Goal: Information Seeking & Learning: Learn about a topic

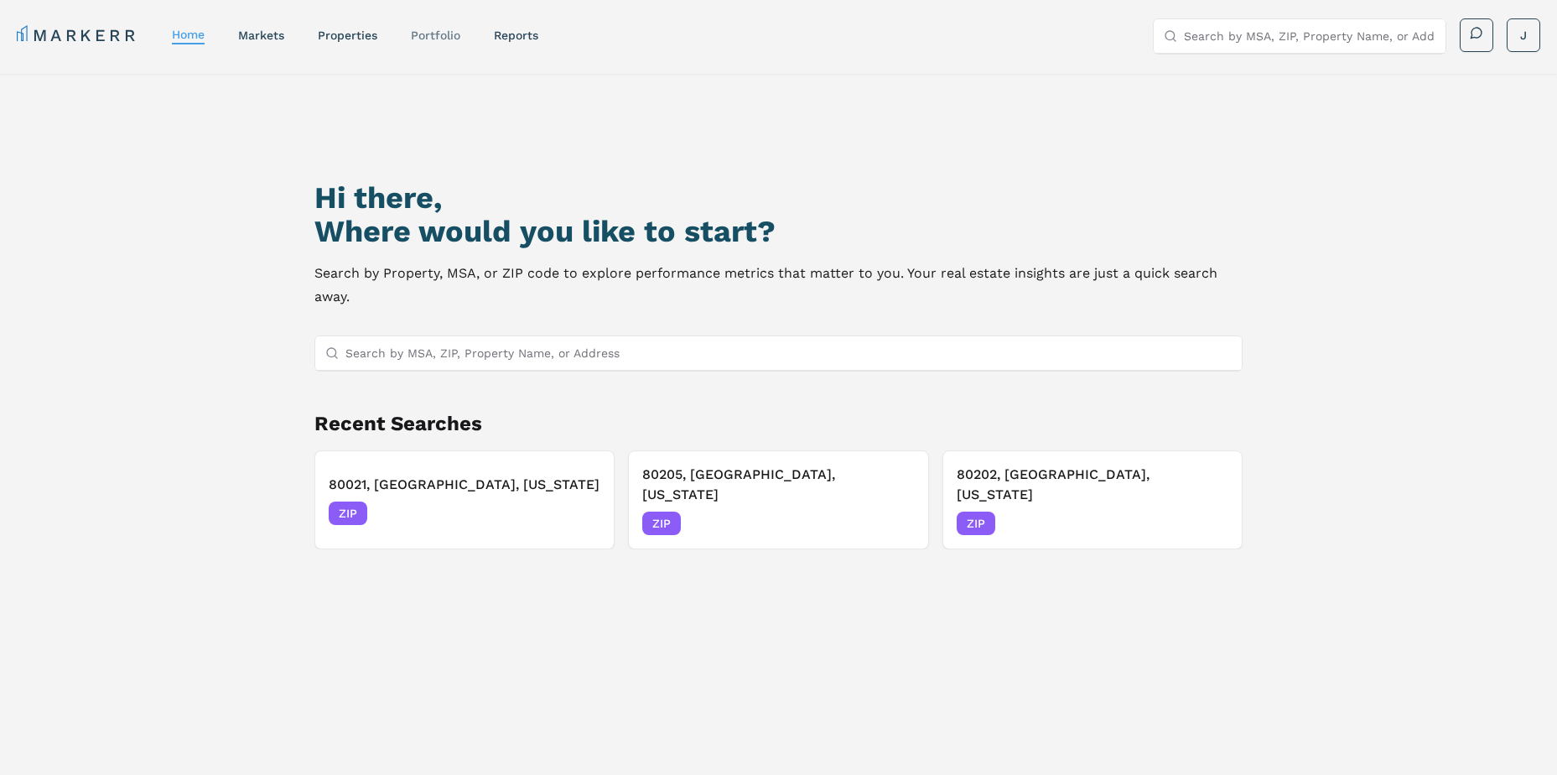
click at [429, 39] on link "Portfolio" at bounding box center [435, 35] width 49 height 13
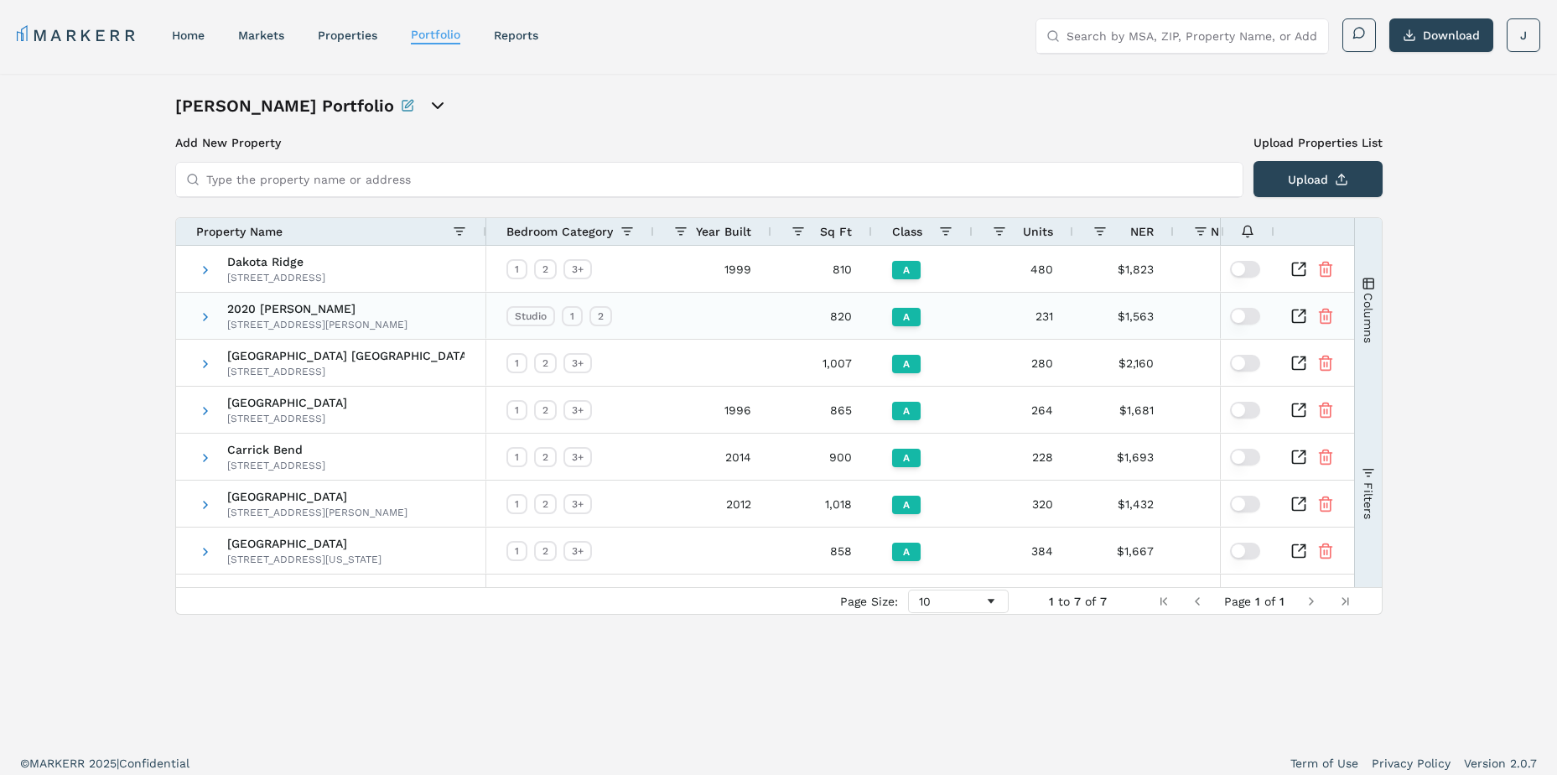
click at [1297, 309] on icon "Inspect Comparable" at bounding box center [1299, 316] width 17 height 17
click at [650, 176] on input "Type the property name or address" at bounding box center [719, 180] width 1026 height 34
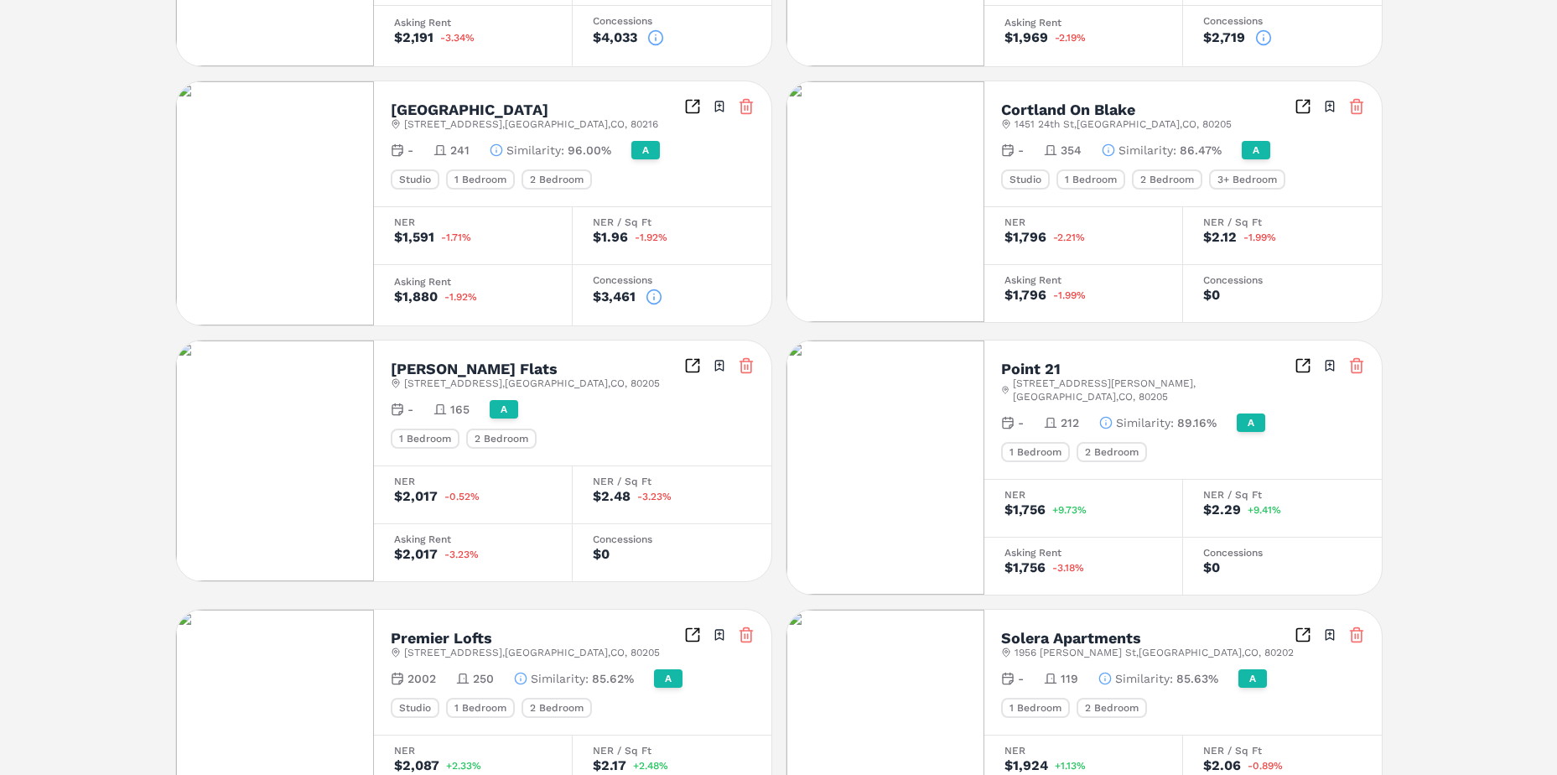
scroll to position [168, 0]
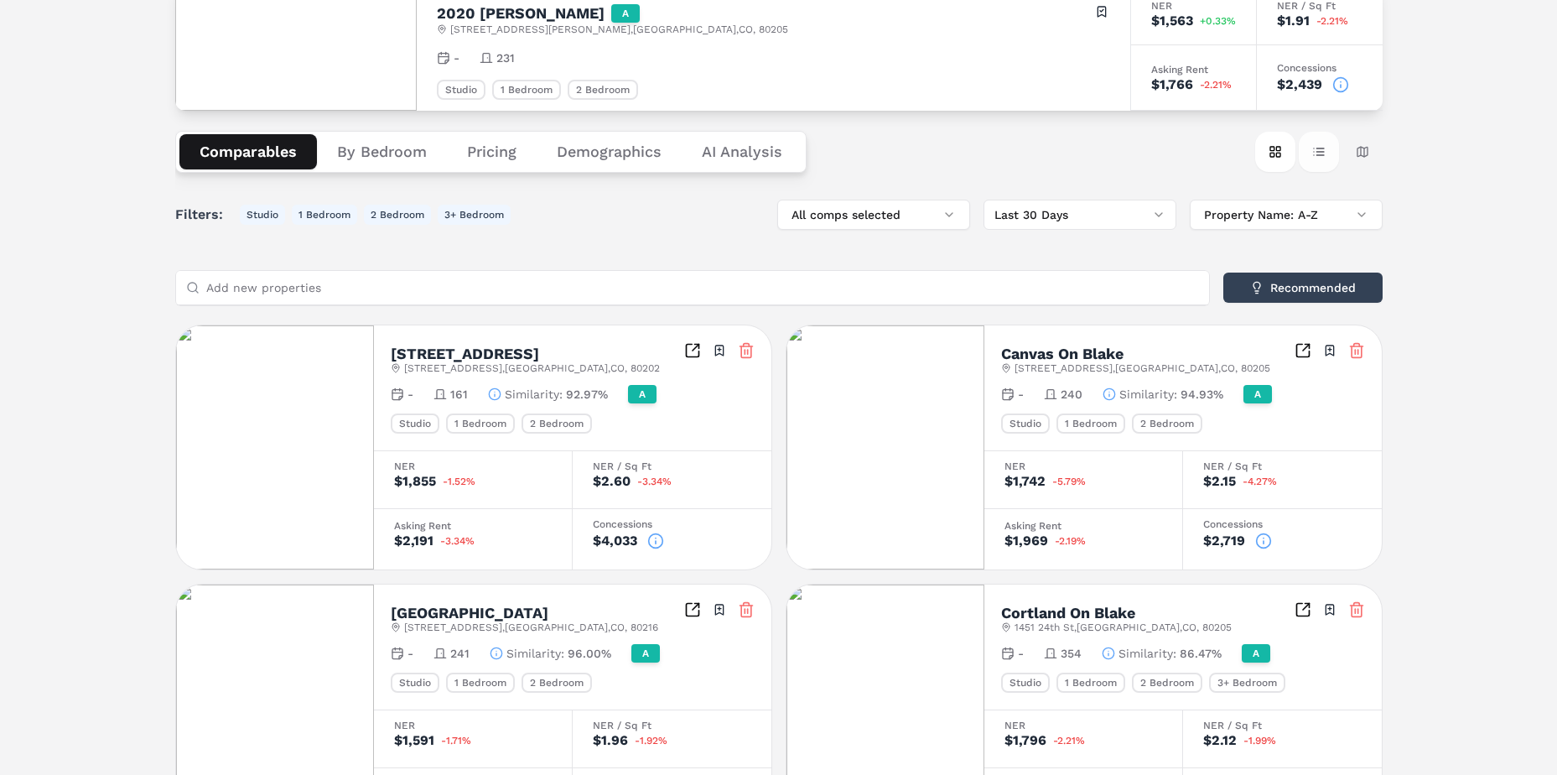
click at [1331, 159] on button "Table view" at bounding box center [1319, 152] width 40 height 40
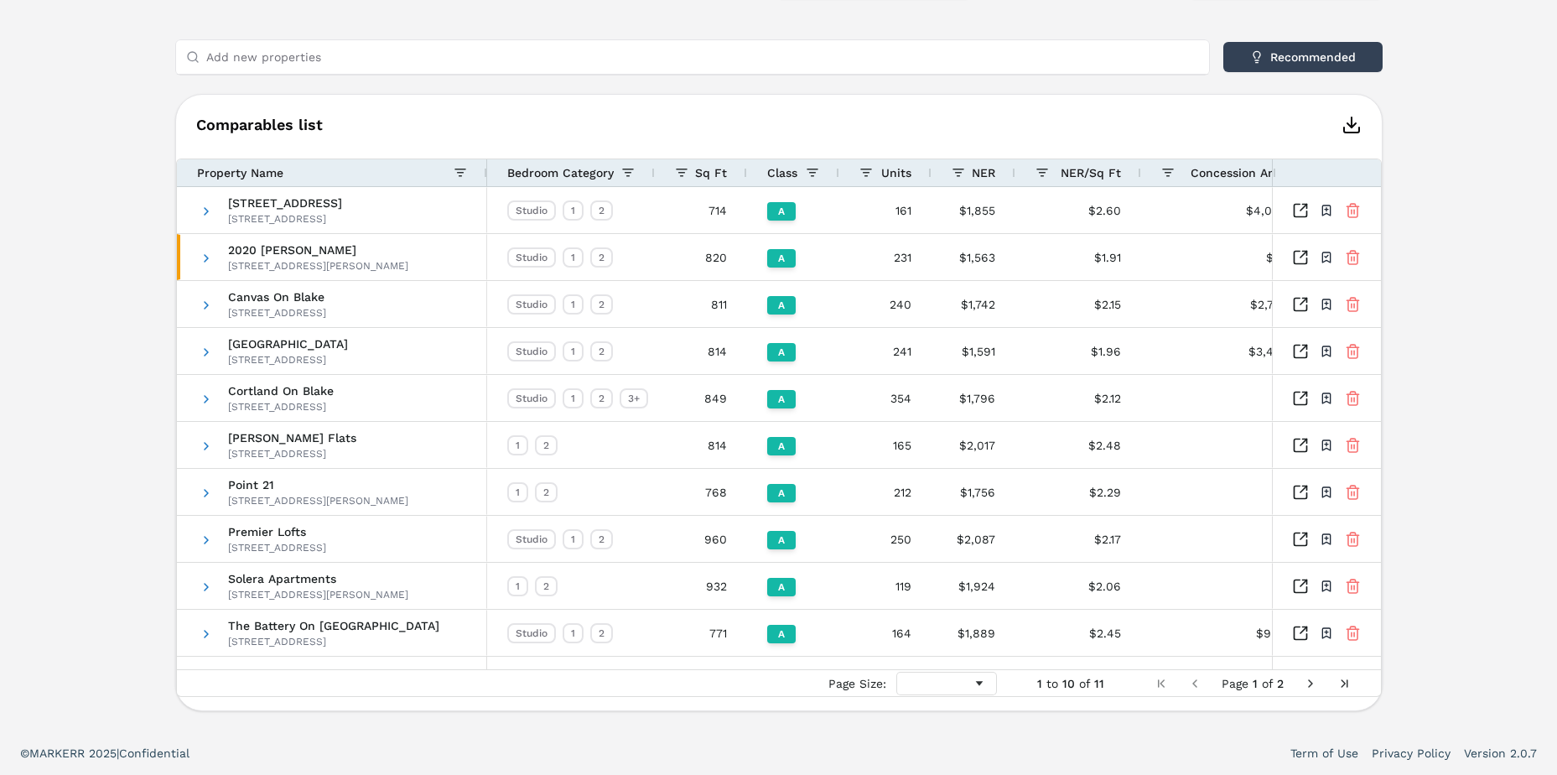
scroll to position [0, 54]
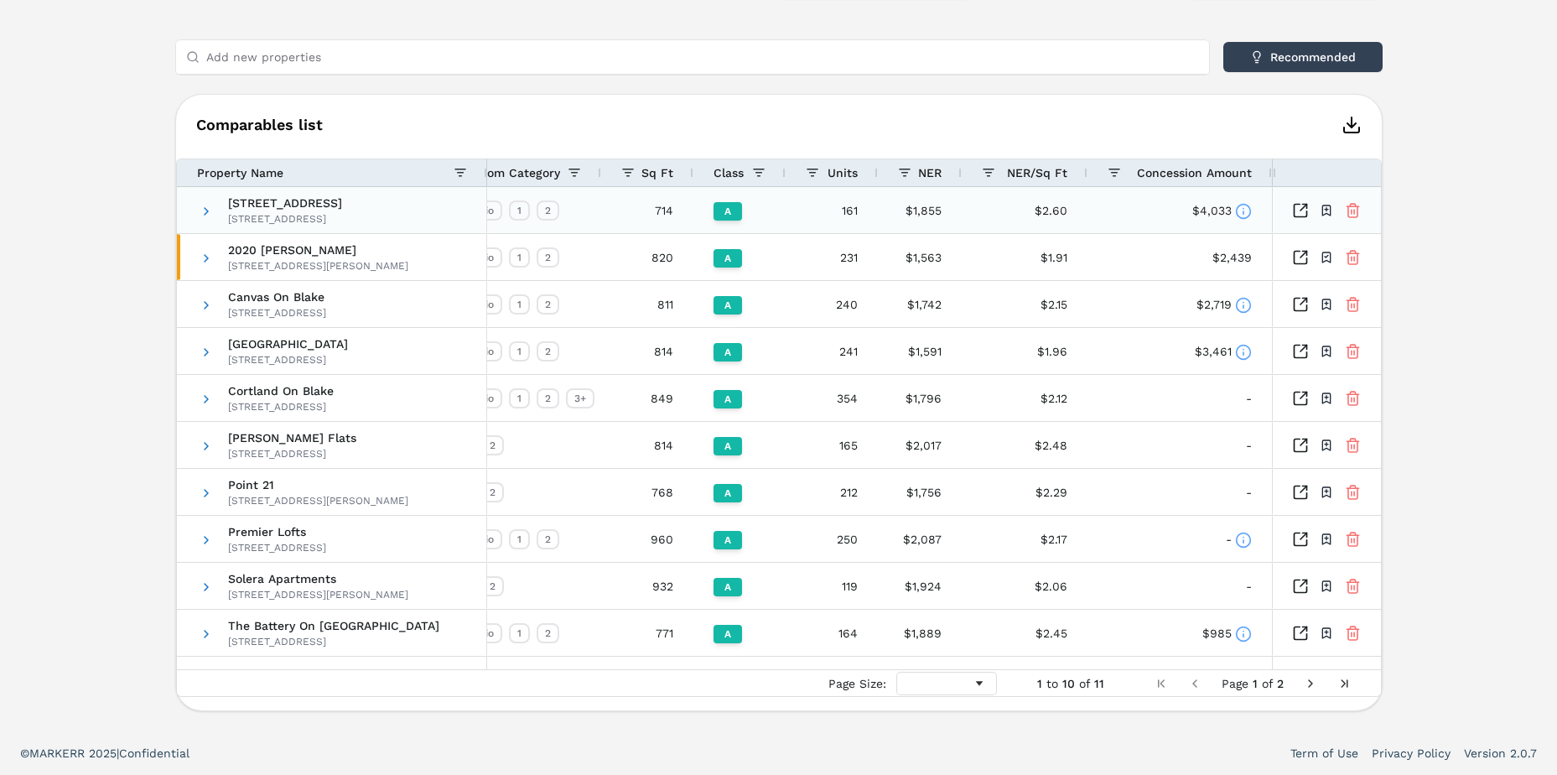
click at [1236, 209] on circle at bounding box center [1243, 211] width 14 height 14
click at [1239, 215] on icon at bounding box center [1243, 211] width 17 height 17
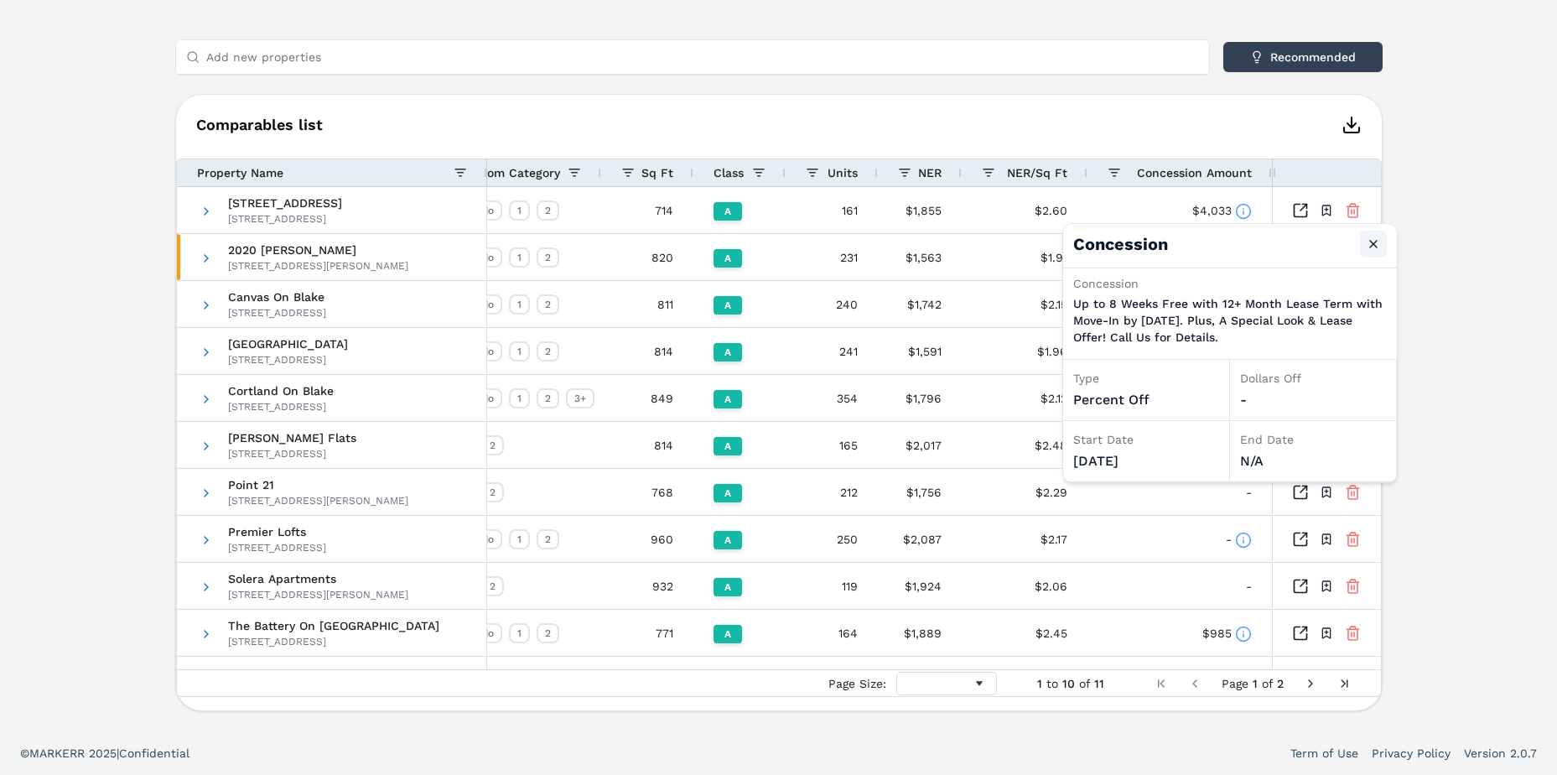
click at [1374, 242] on button "Close" at bounding box center [1373, 244] width 27 height 27
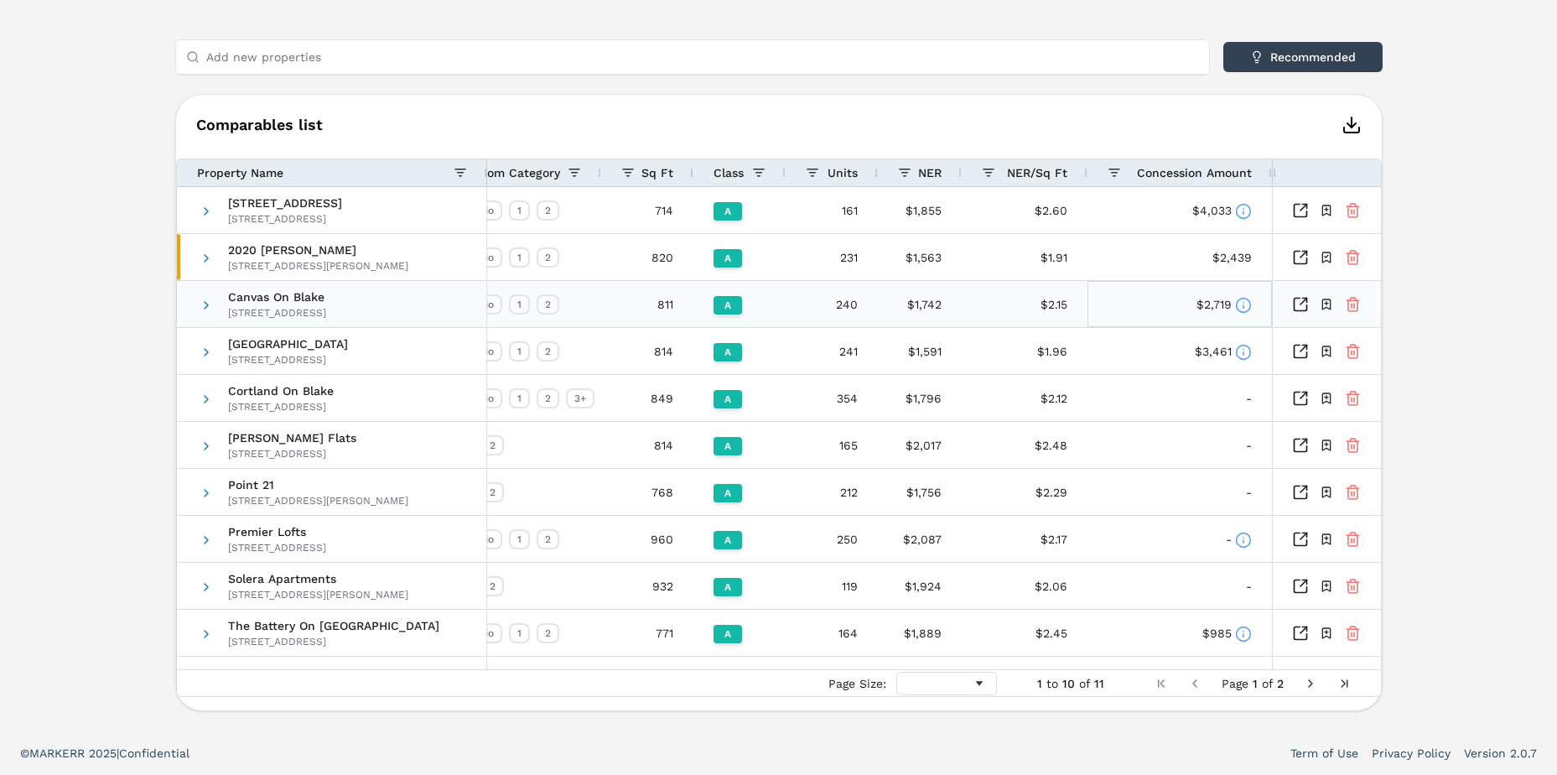
click at [1241, 299] on icon at bounding box center [1243, 305] width 17 height 17
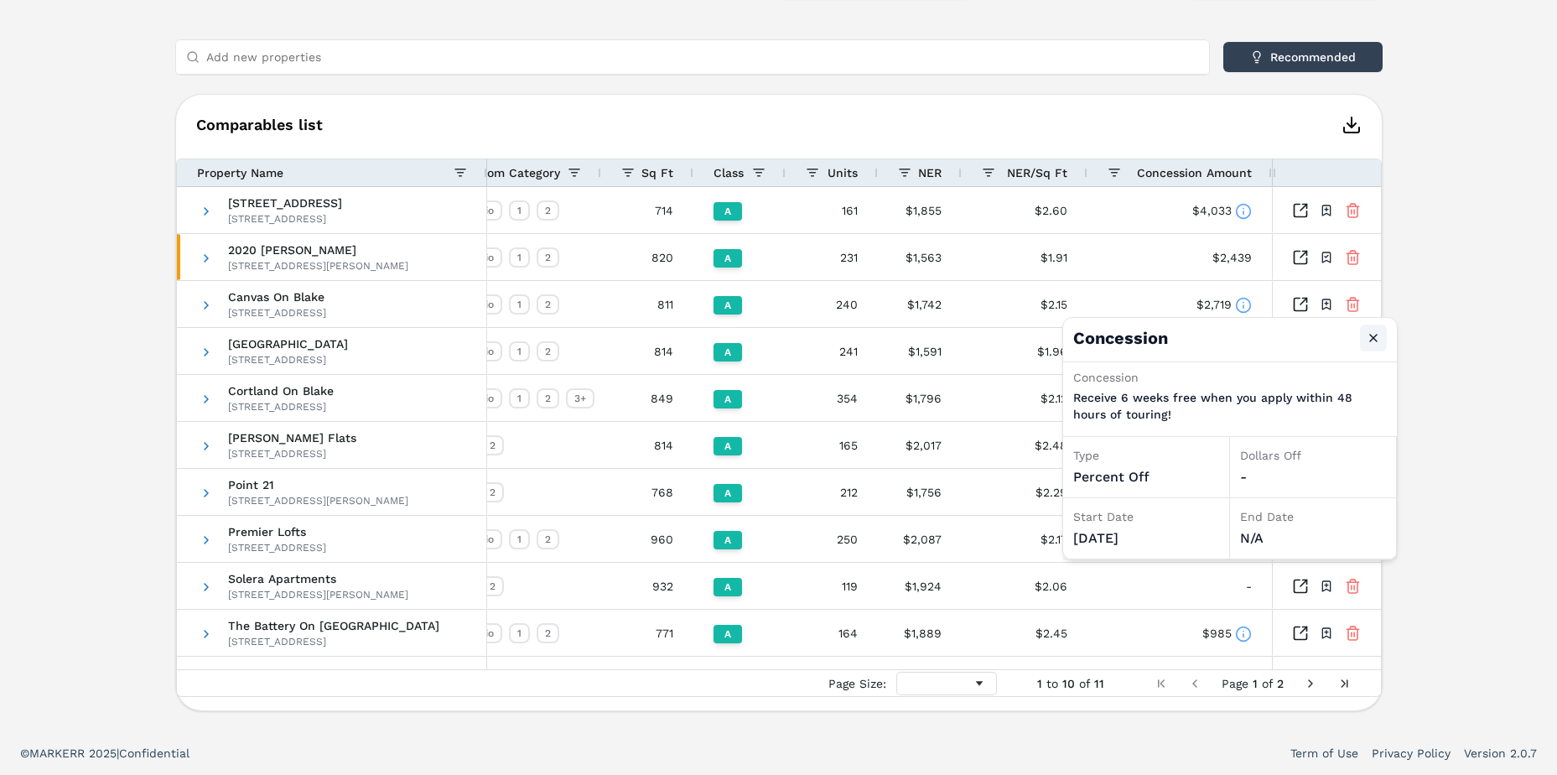
click at [1381, 336] on button "Close" at bounding box center [1373, 338] width 27 height 27
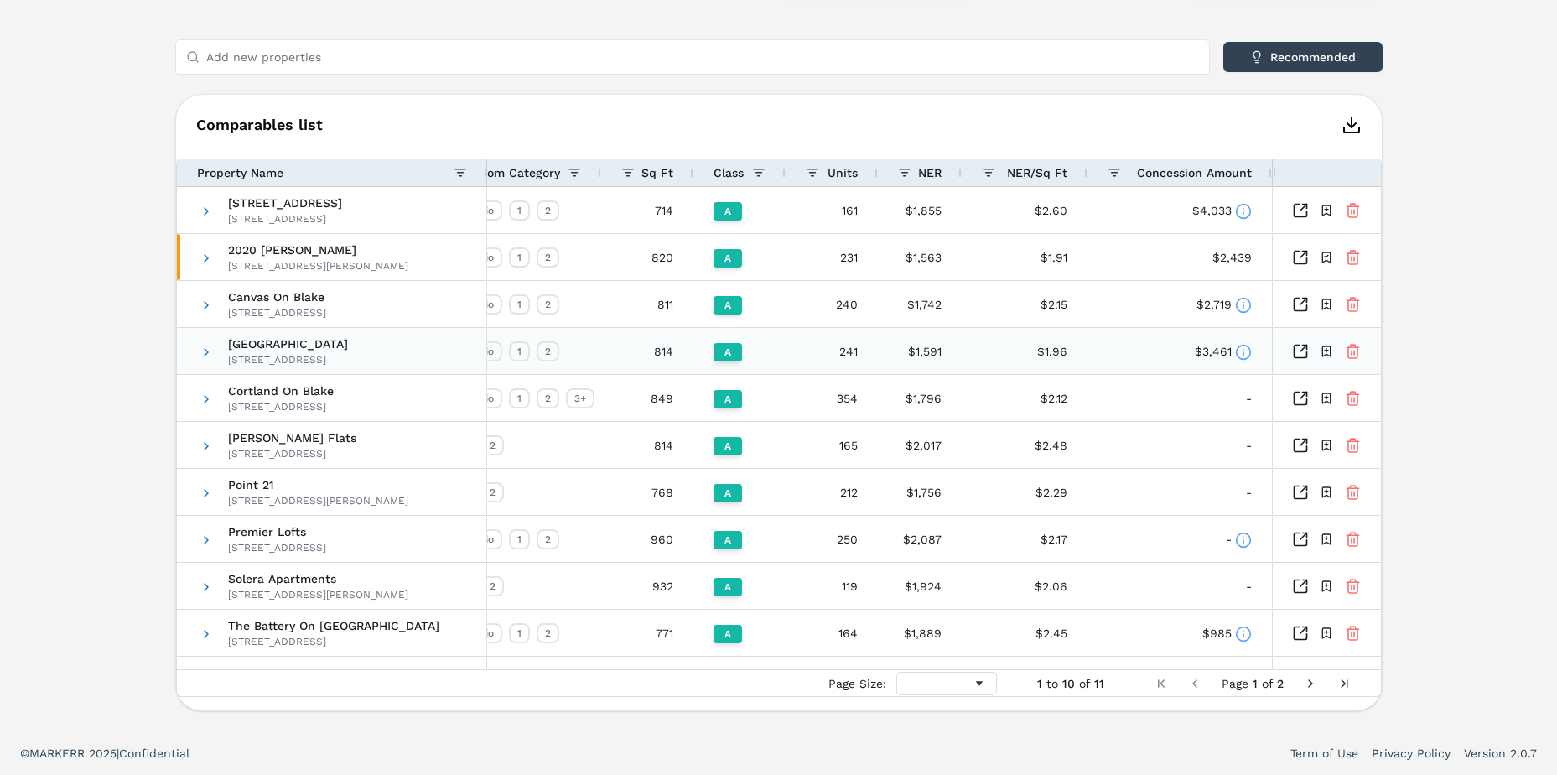
click at [1245, 354] on icon at bounding box center [1243, 352] width 17 height 17
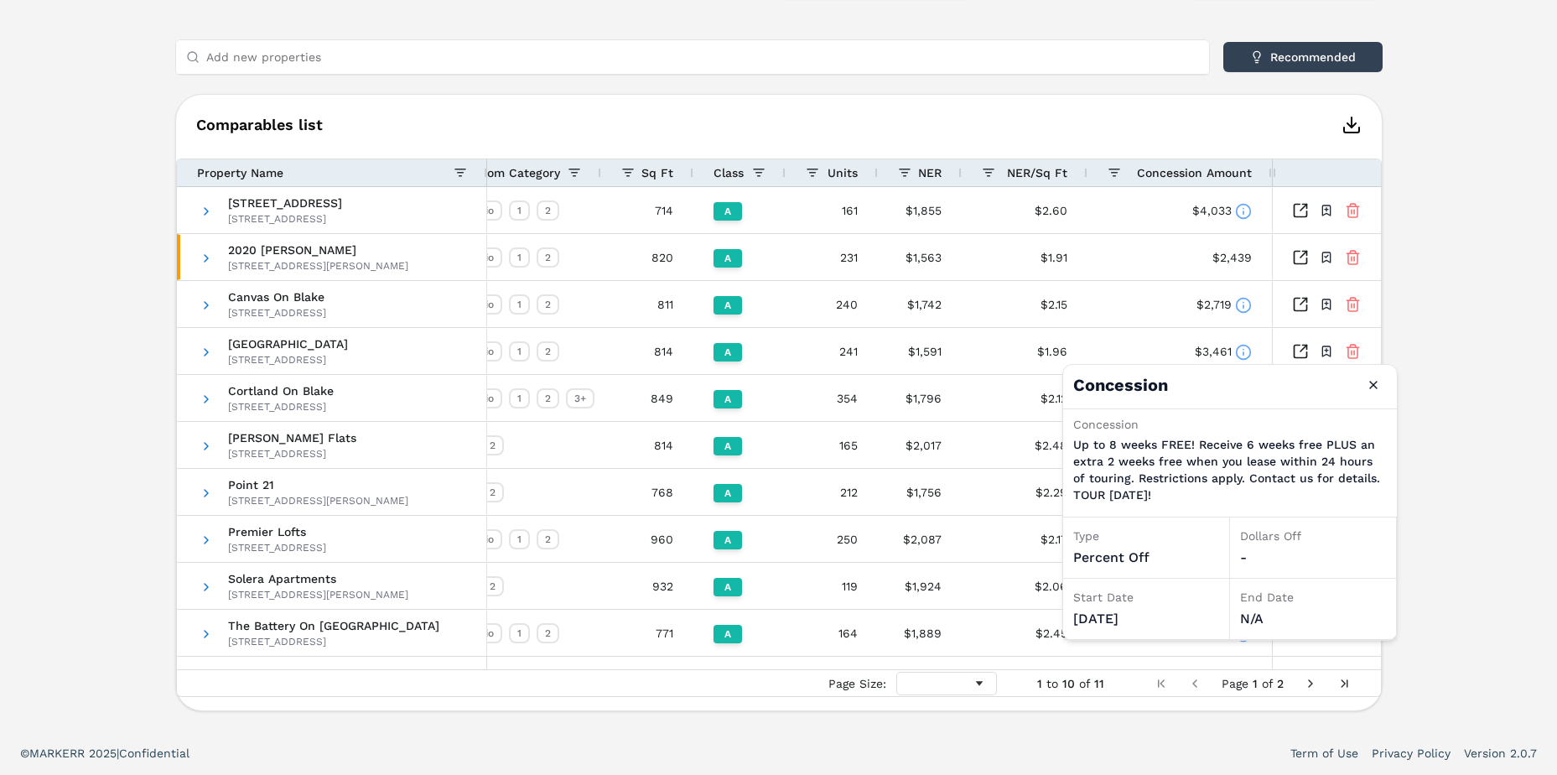
click at [1514, 455] on div "Notifications 2020 Lawrence A 2020 Lawrence St , Denver , CO , 80205 Toggle por…" at bounding box center [778, 203] width 1557 height 1056
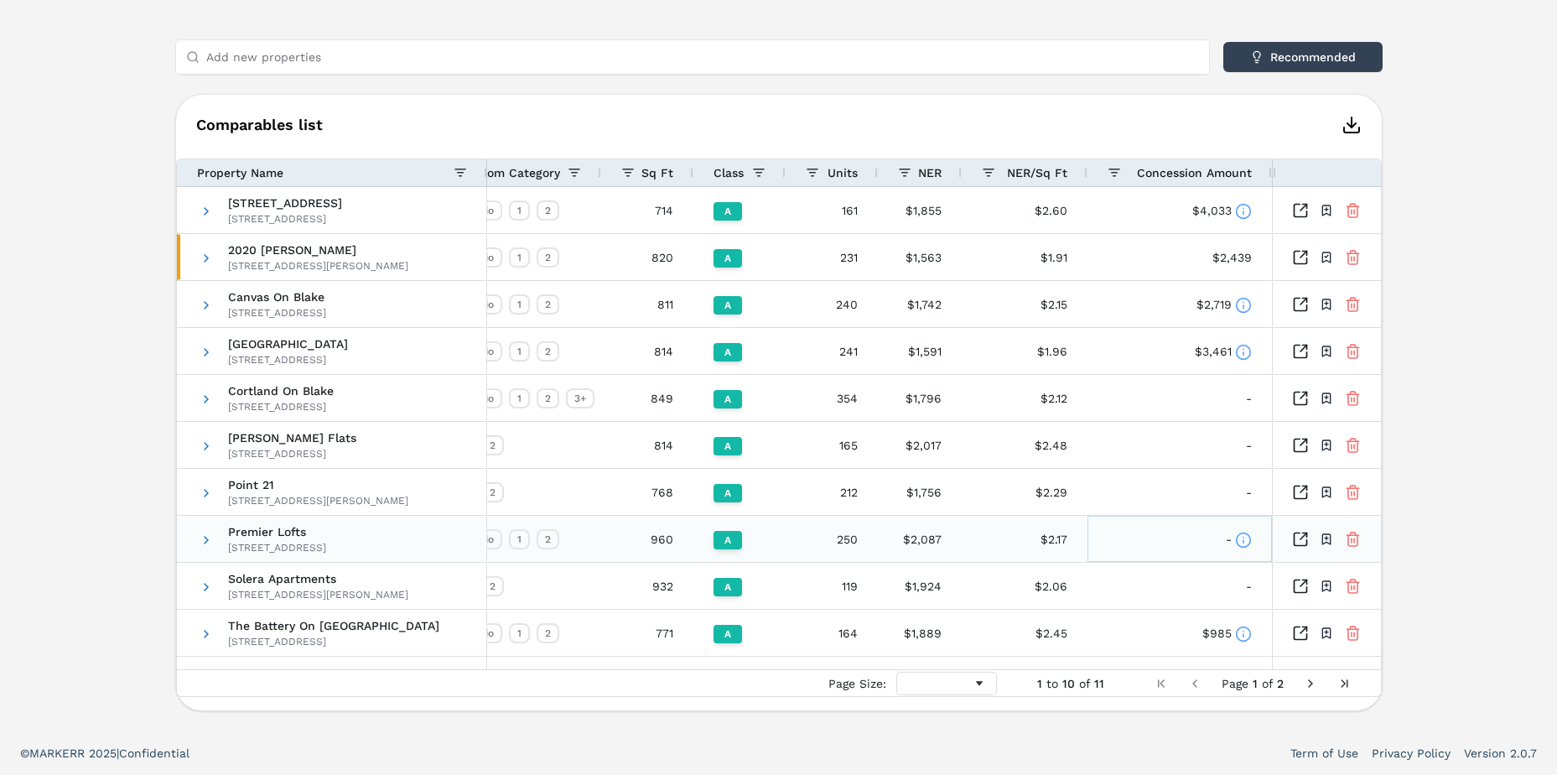
click at [1246, 539] on icon at bounding box center [1243, 540] width 17 height 17
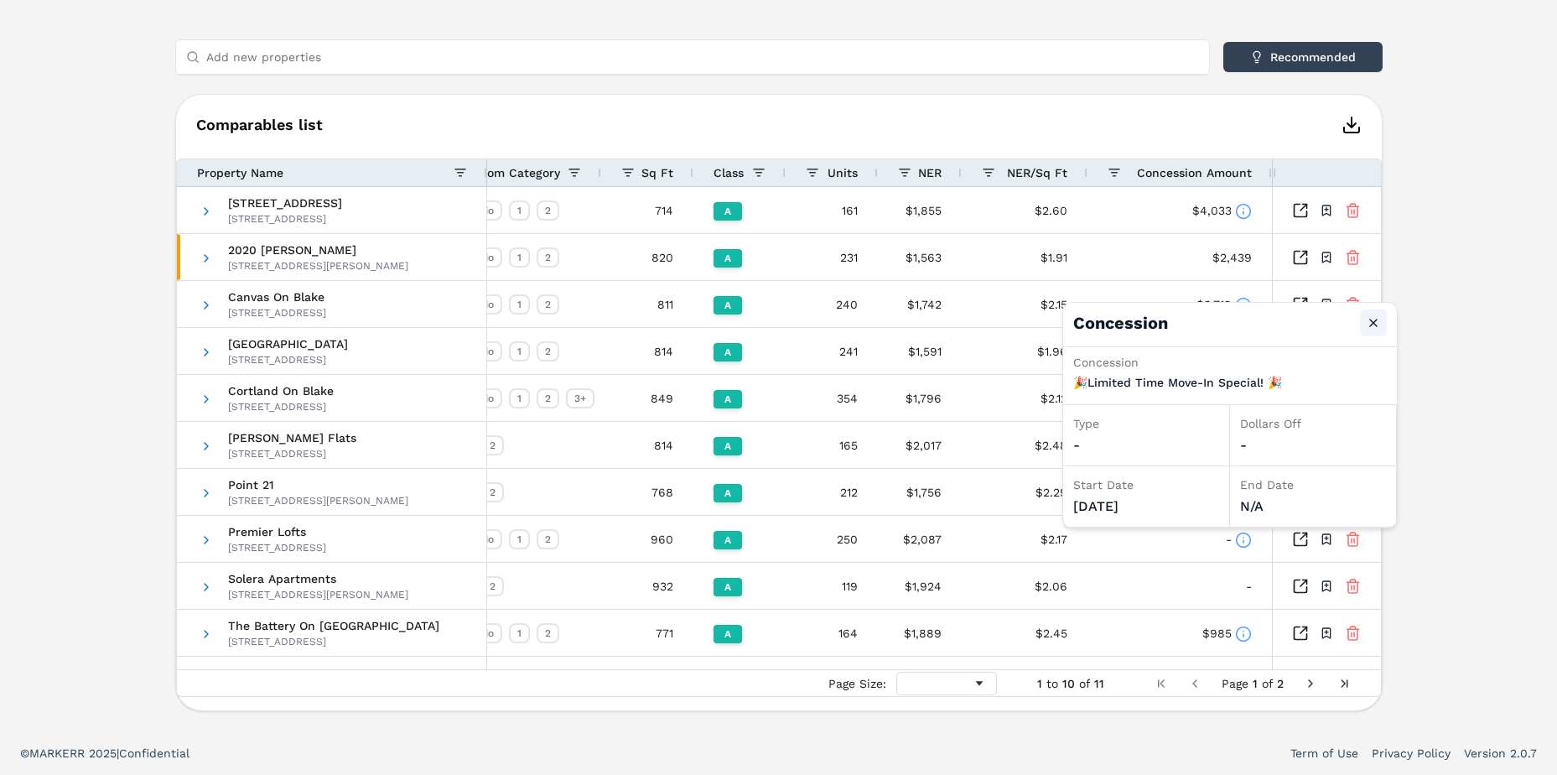
click at [1373, 320] on button "Close" at bounding box center [1373, 322] width 27 height 27
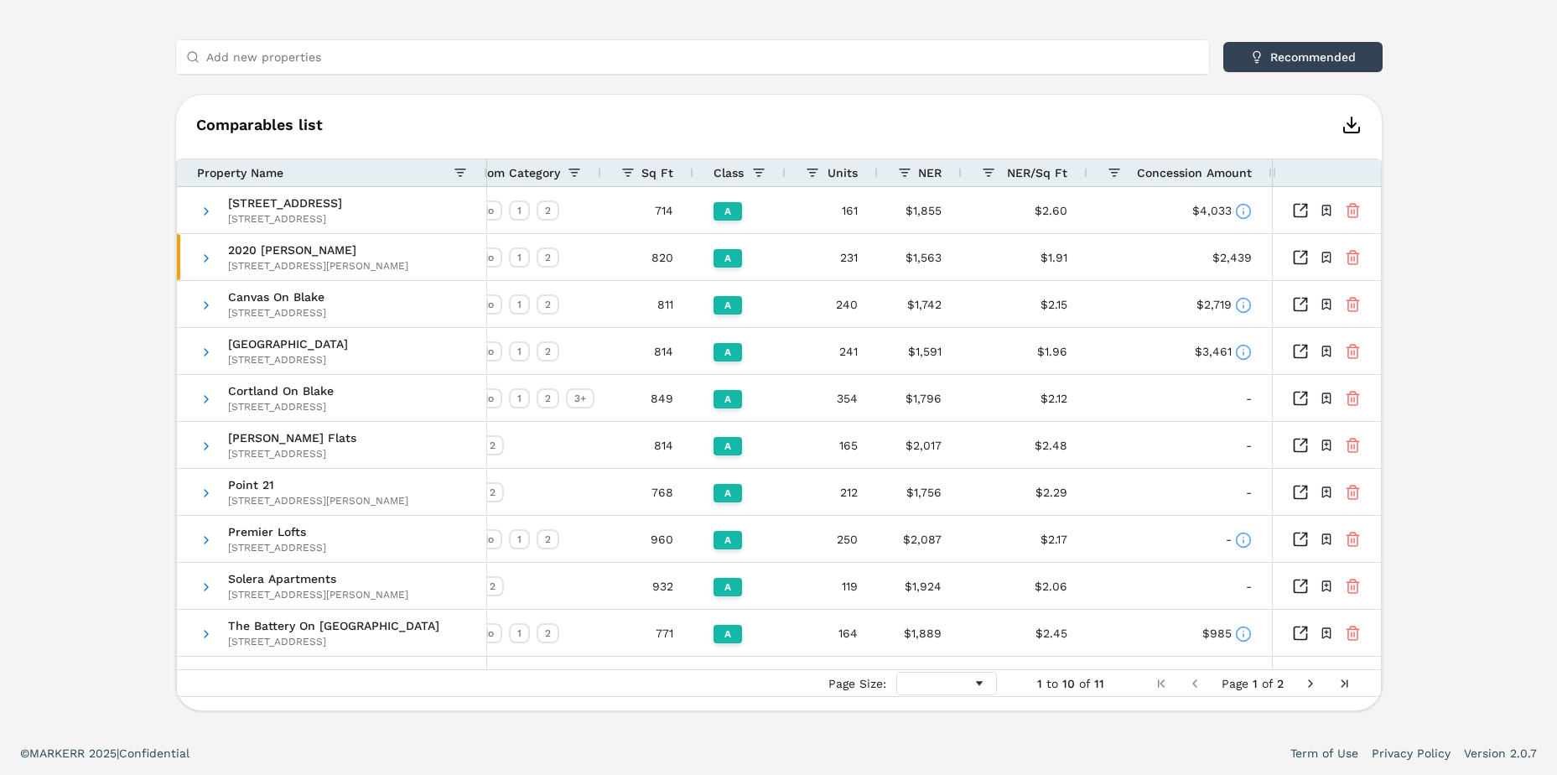
scroll to position [147, 0]
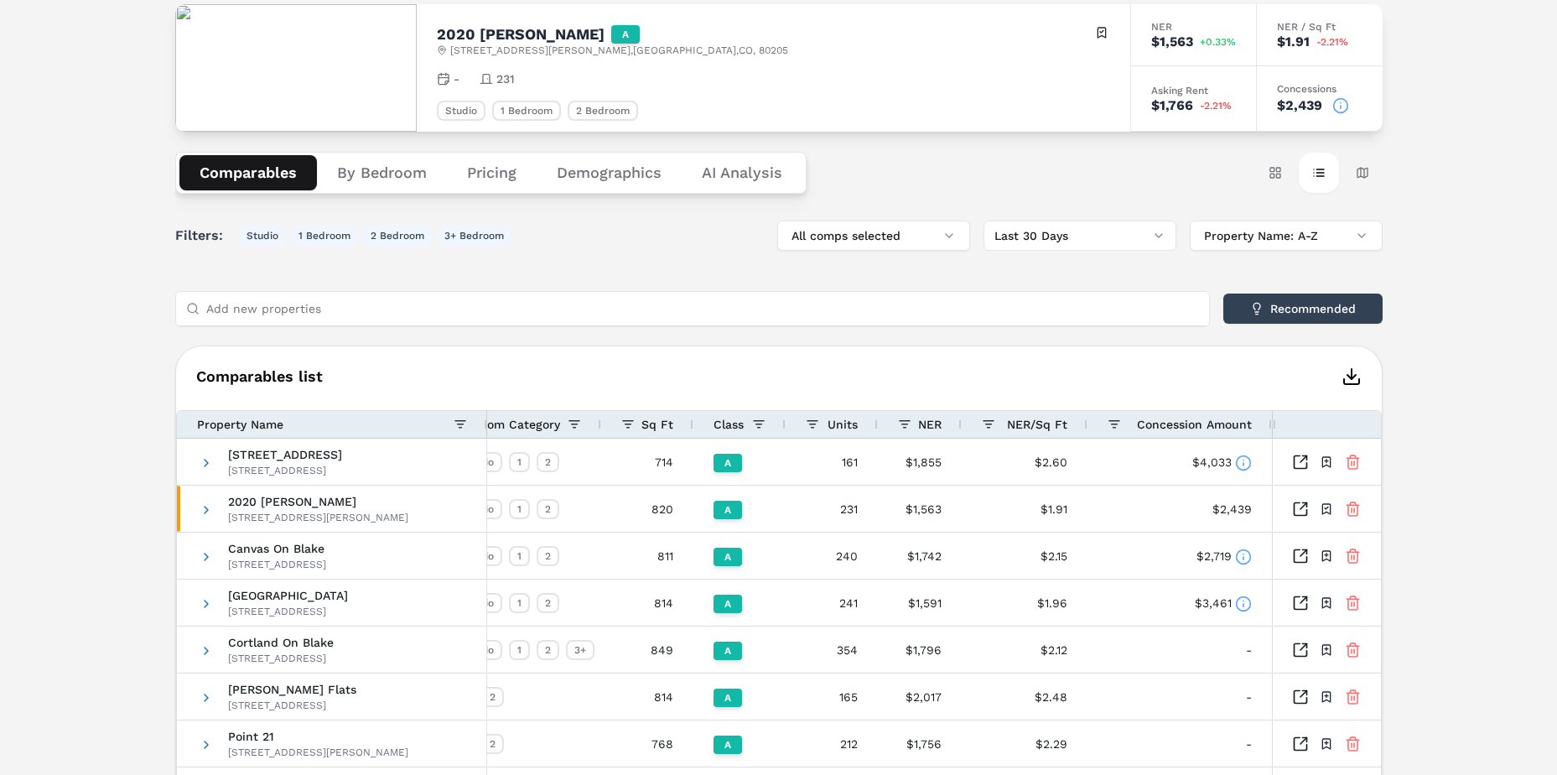
click at [716, 306] on input "Add new properties" at bounding box center [702, 309] width 993 height 34
type input "x"
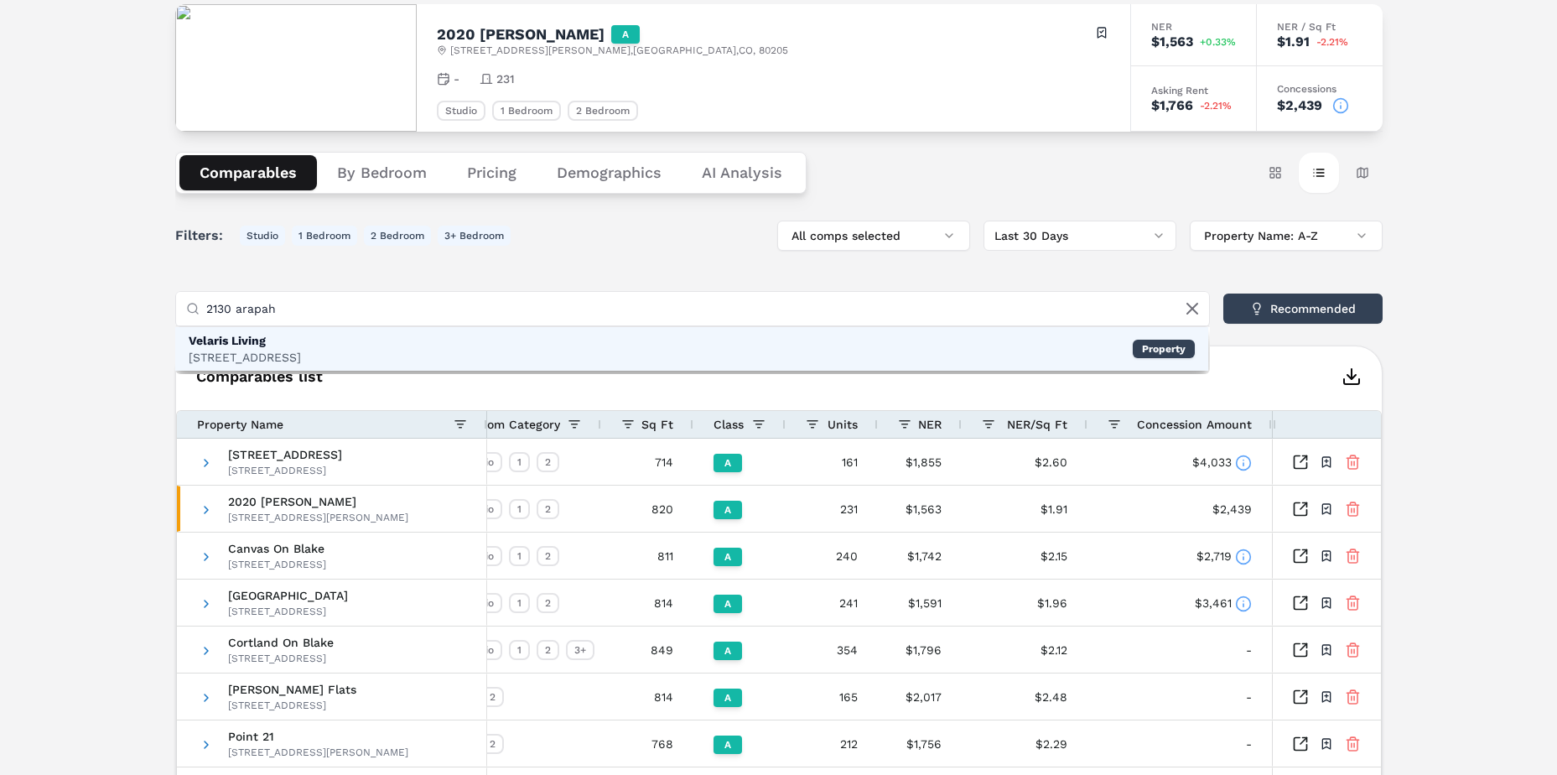
type input "2130 arapah"
click at [243, 350] on div "2130 Arapahoe St, Denver" at bounding box center [245, 357] width 112 height 17
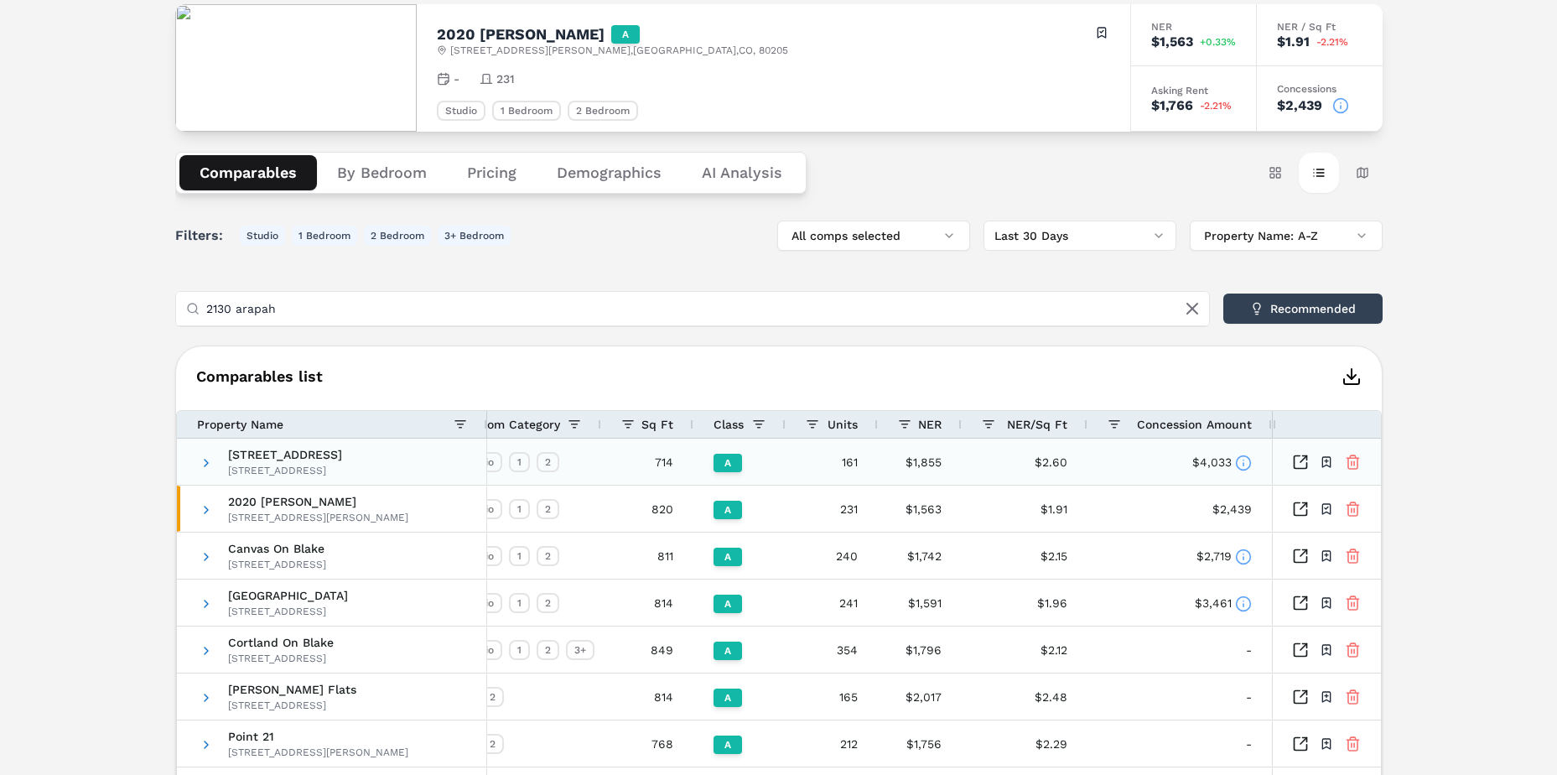
scroll to position [398, 0]
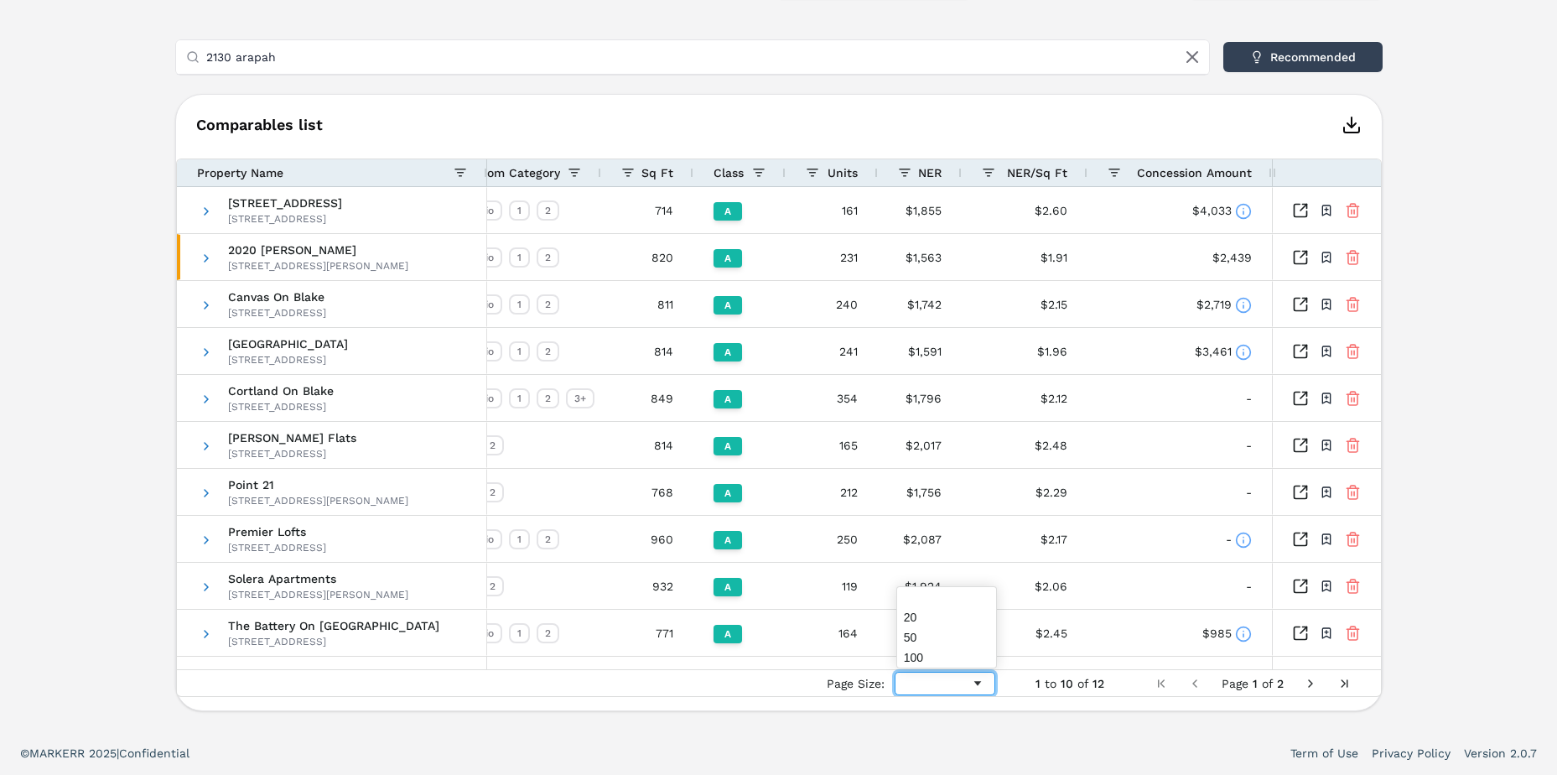
click at [963, 678] on div "Page Size" at bounding box center [945, 683] width 101 height 23
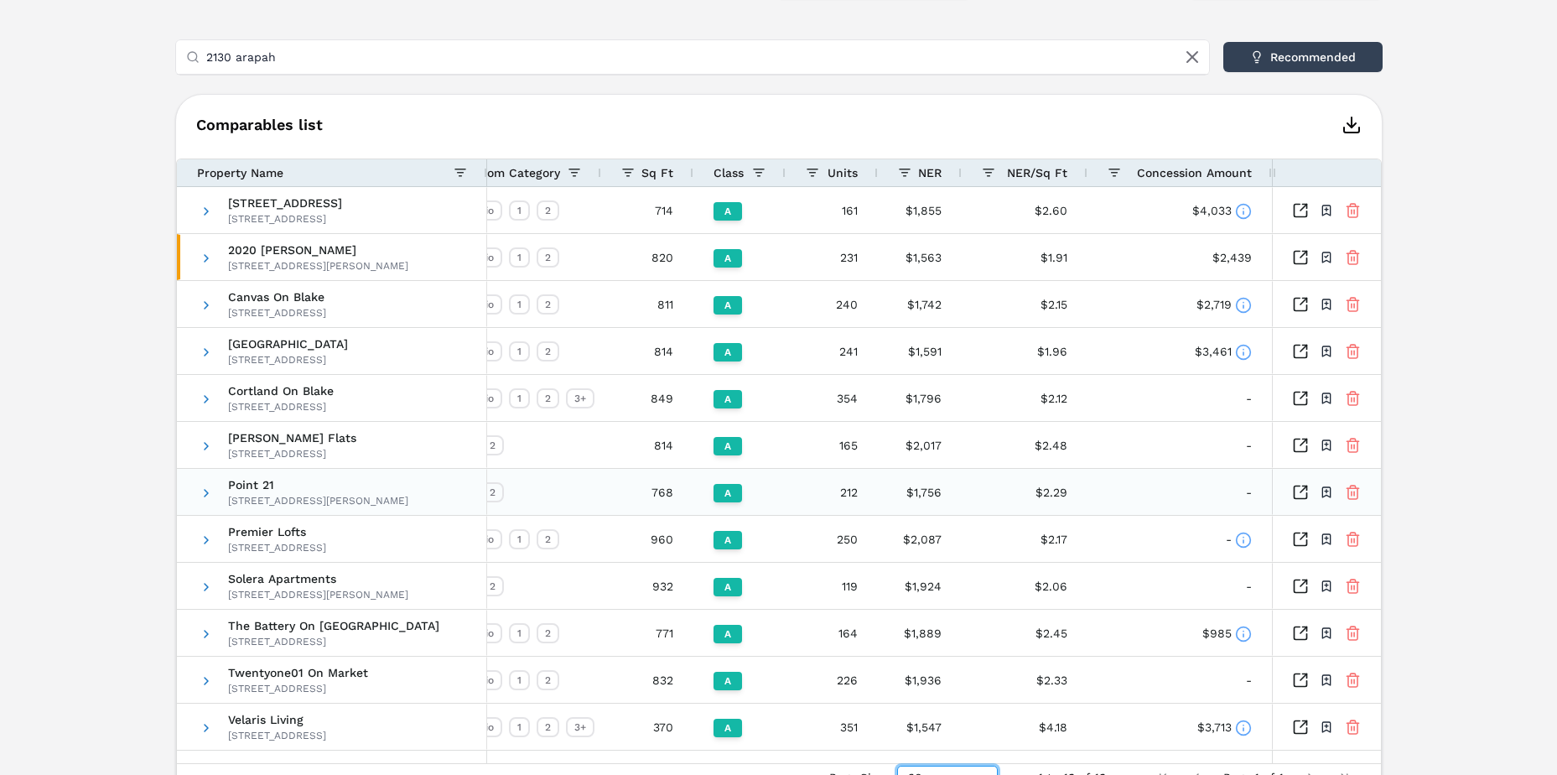
scroll to position [492, 0]
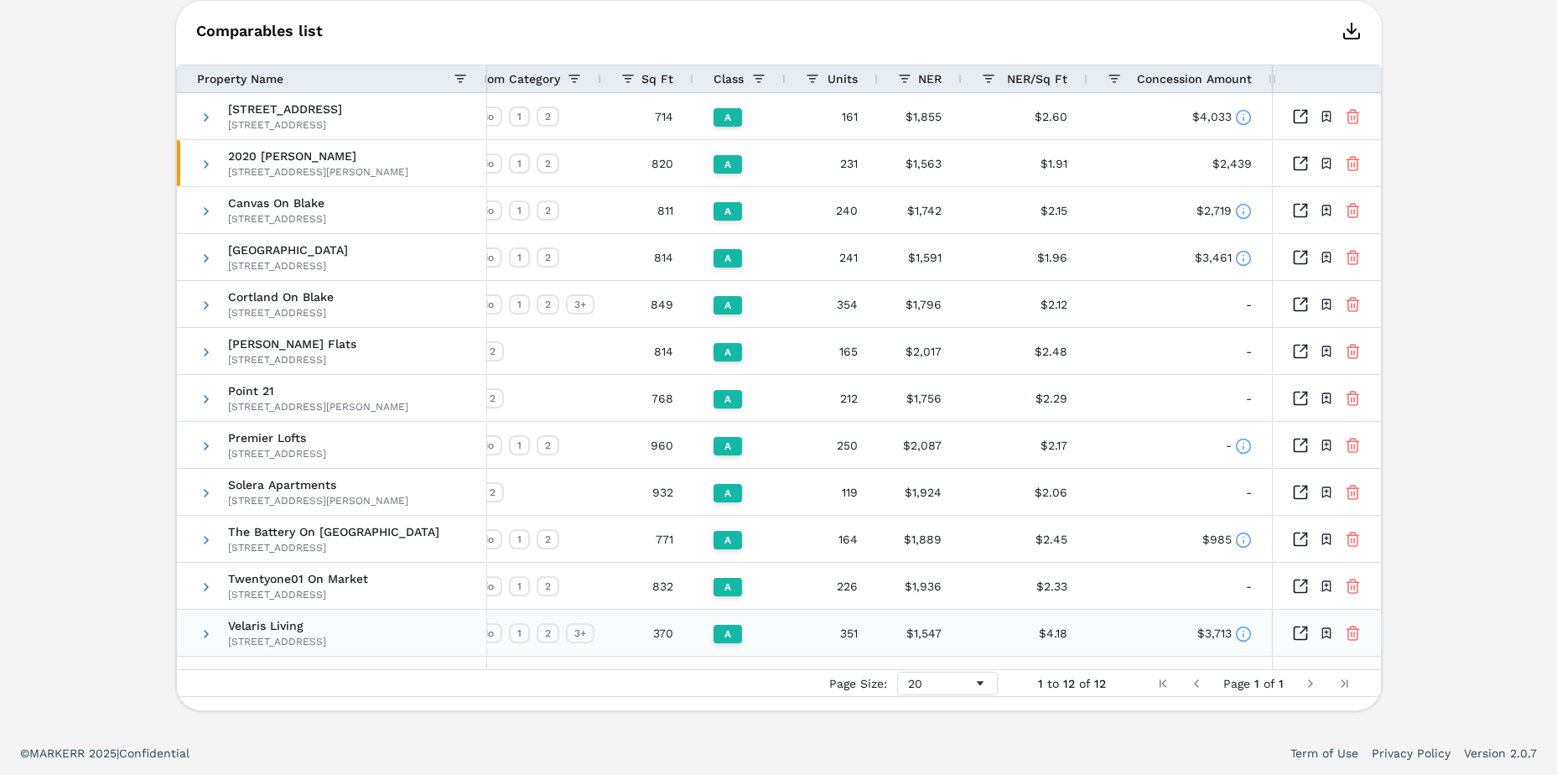
click at [1239, 631] on icon at bounding box center [1243, 634] width 17 height 17
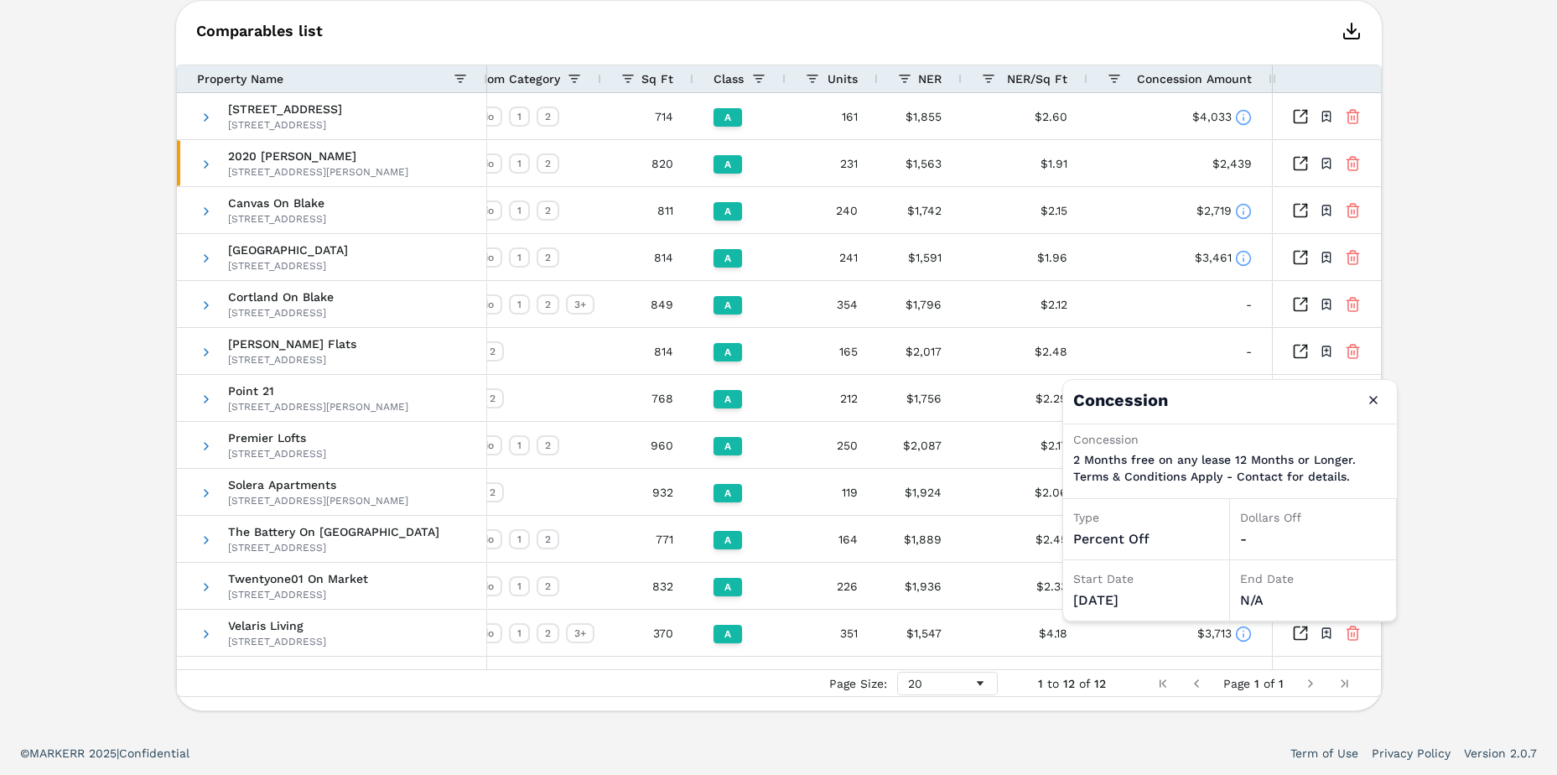
click at [93, 447] on div "Notifications 2020 Lawrence A 2020 Lawrence St , Denver , CO , 80205 Toggle por…" at bounding box center [778, 157] width 1557 height 1150
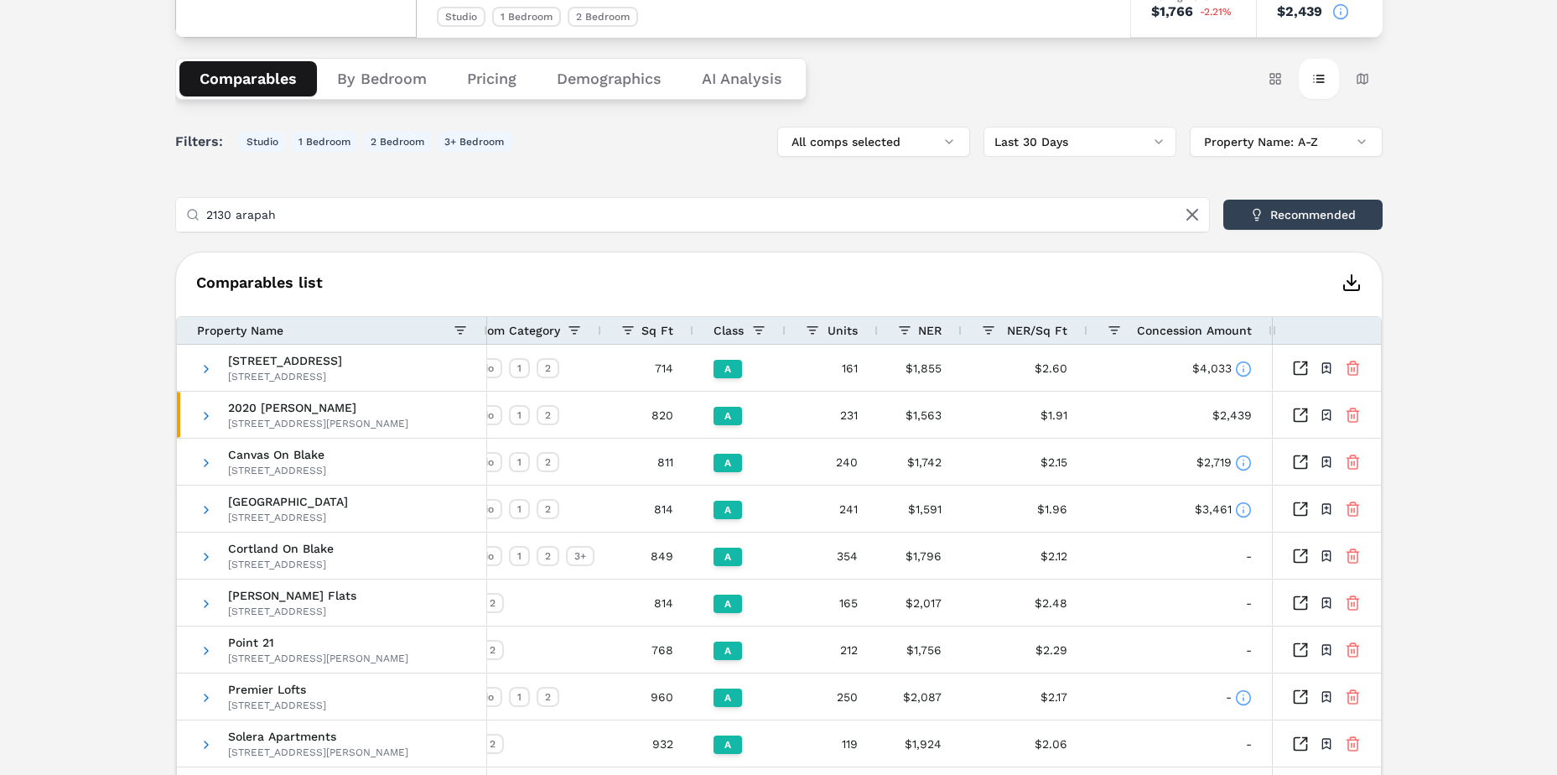
scroll to position [157, 0]
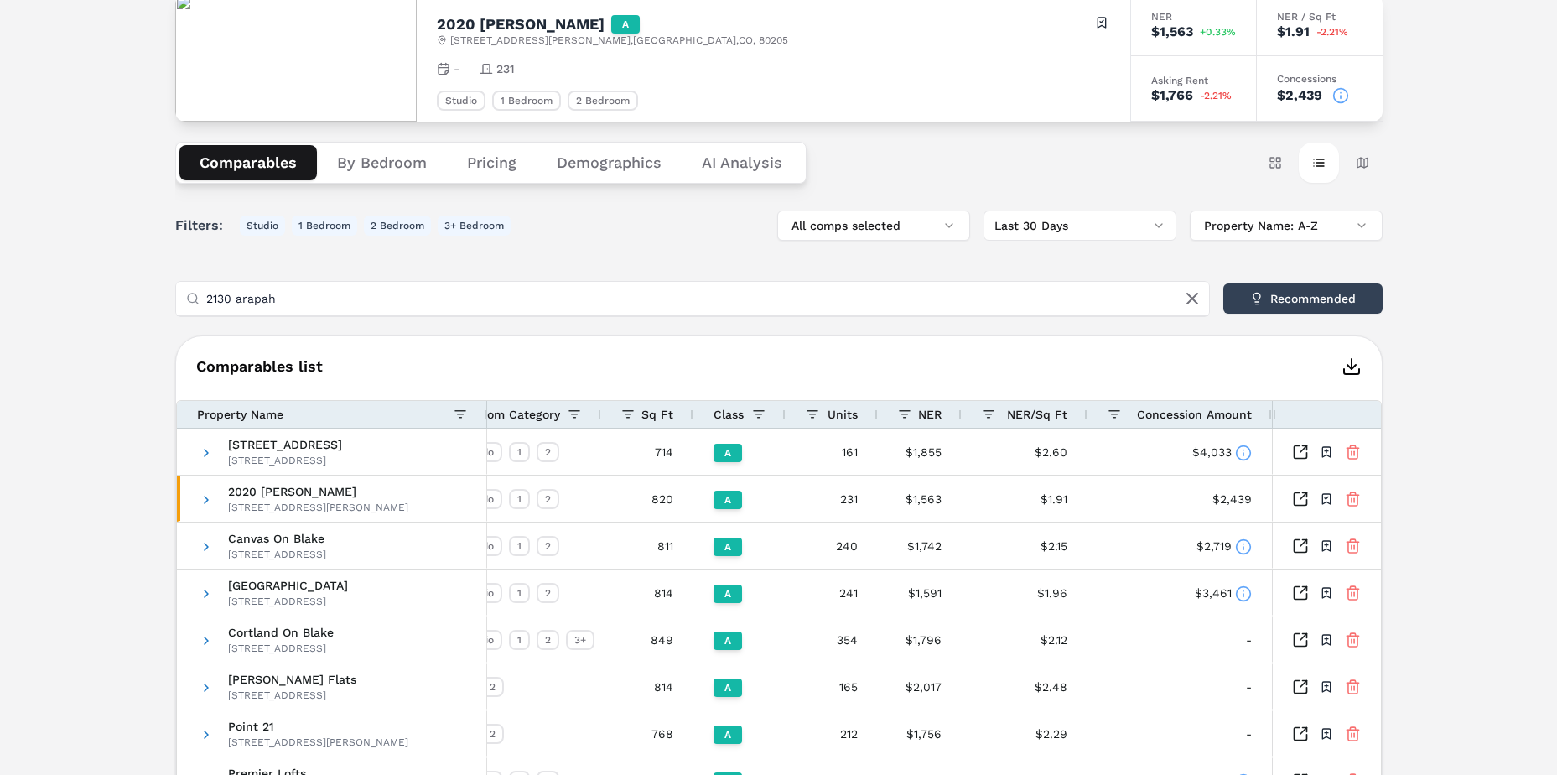
click at [350, 305] on input "2130 arapah" at bounding box center [702, 299] width 993 height 34
drag, startPoint x: 317, startPoint y: 305, endPoint x: 200, endPoint y: 312, distance: 116.8
click at [201, 312] on div "2130 arapah" at bounding box center [692, 299] width 1033 height 34
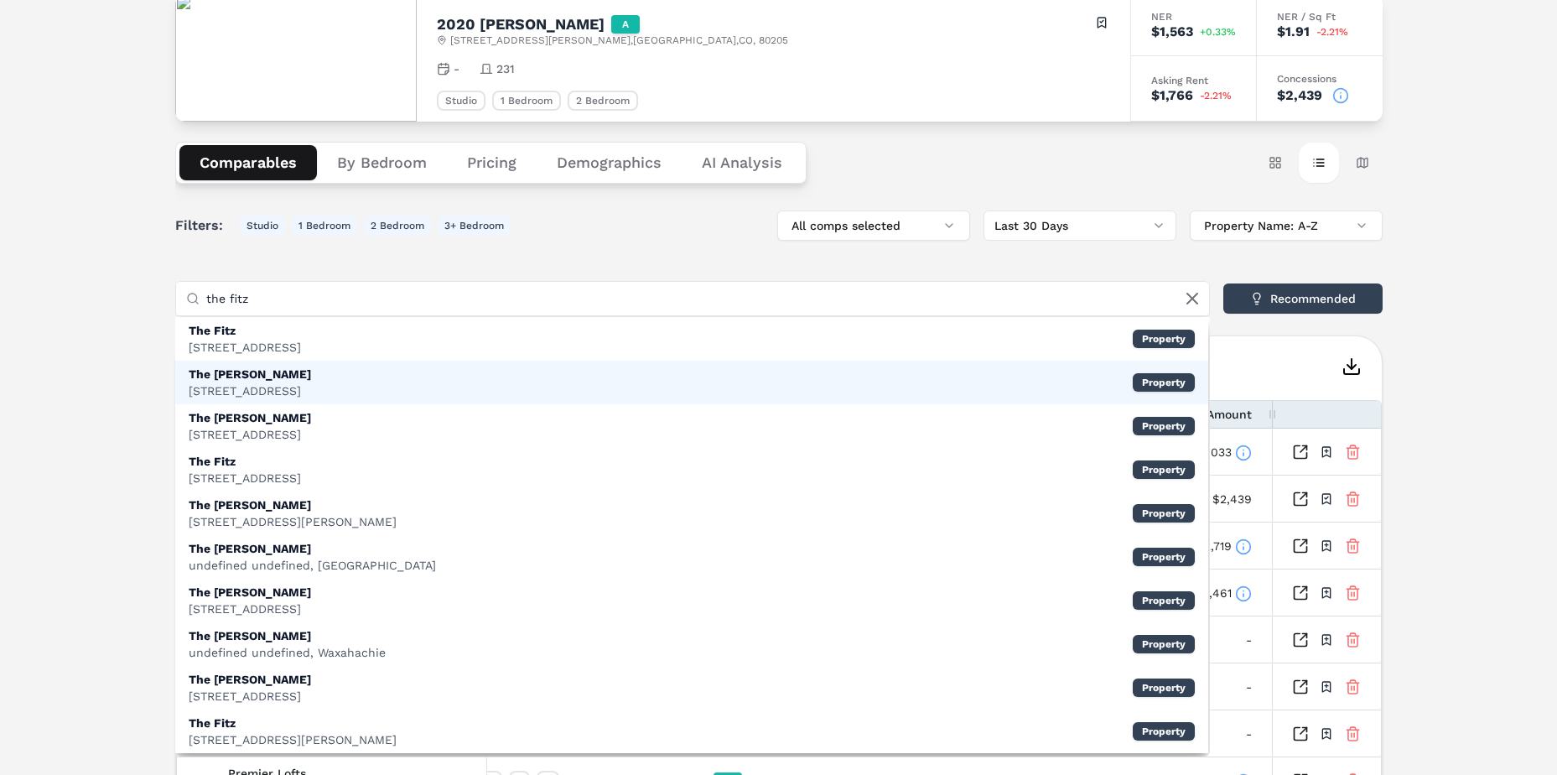
click at [238, 392] on div "3914 Monona Dr, Monona" at bounding box center [250, 390] width 122 height 17
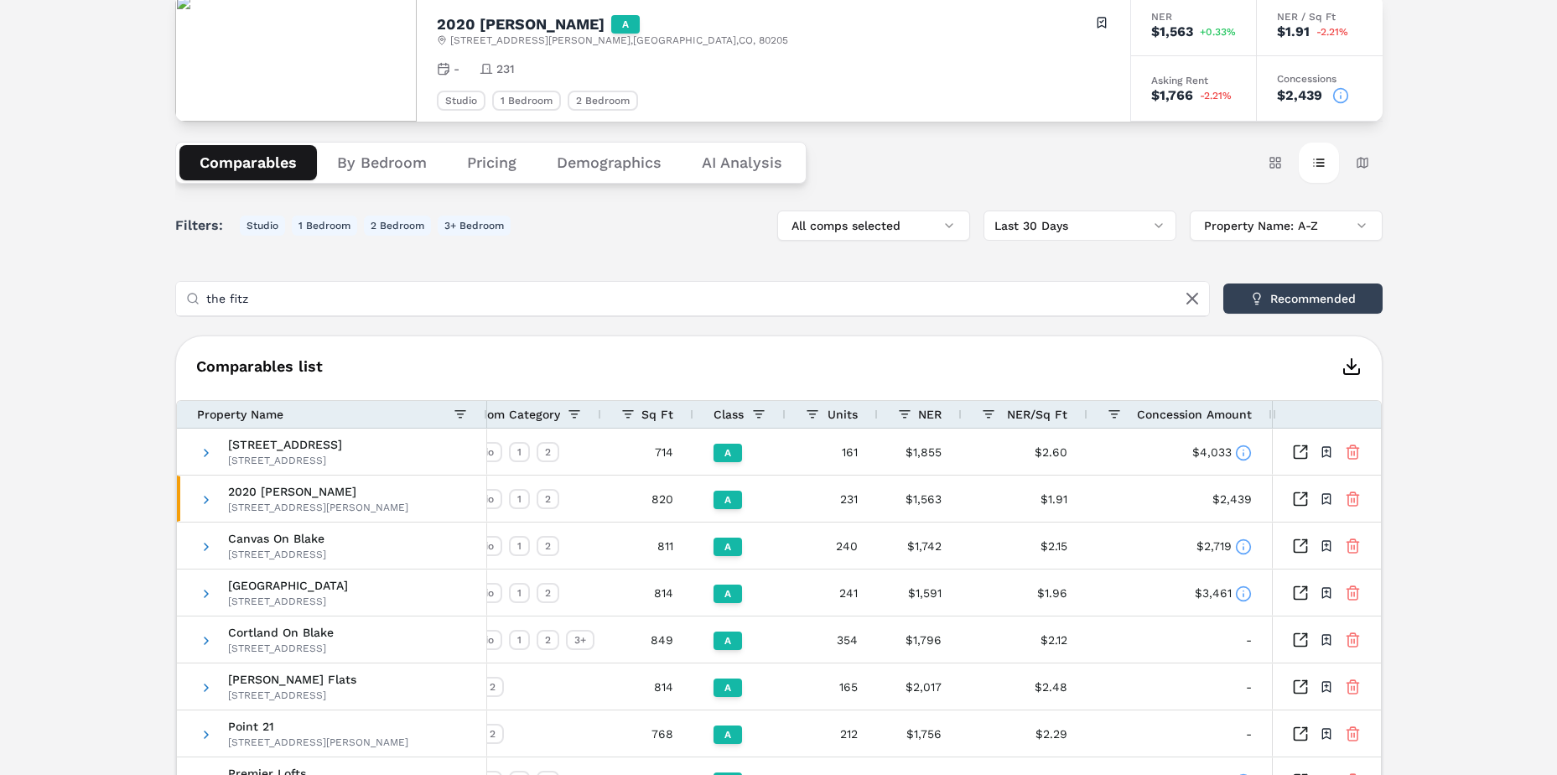
scroll to position [539, 0]
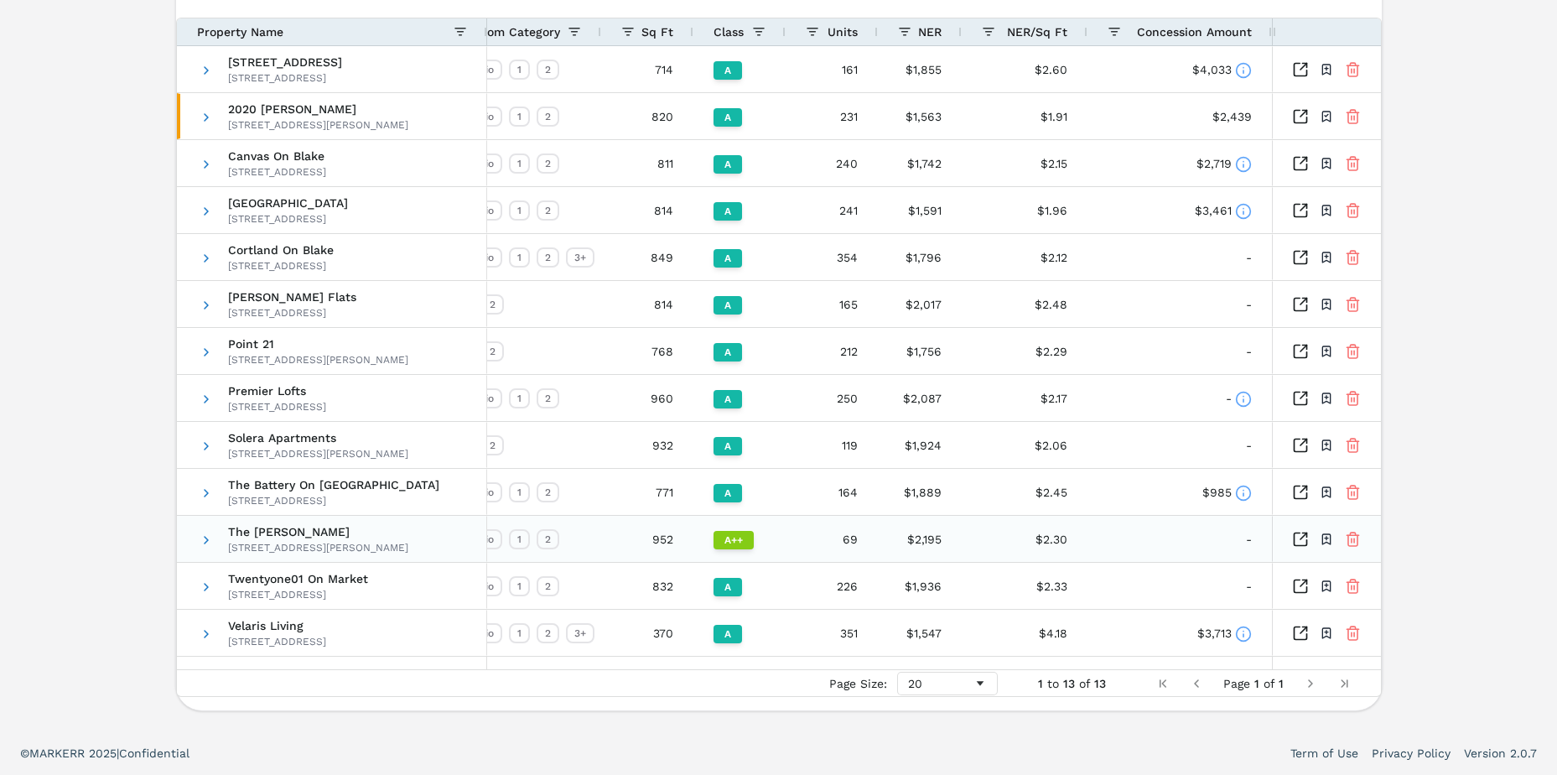
click at [1353, 537] on icon at bounding box center [1353, 539] width 16 height 17
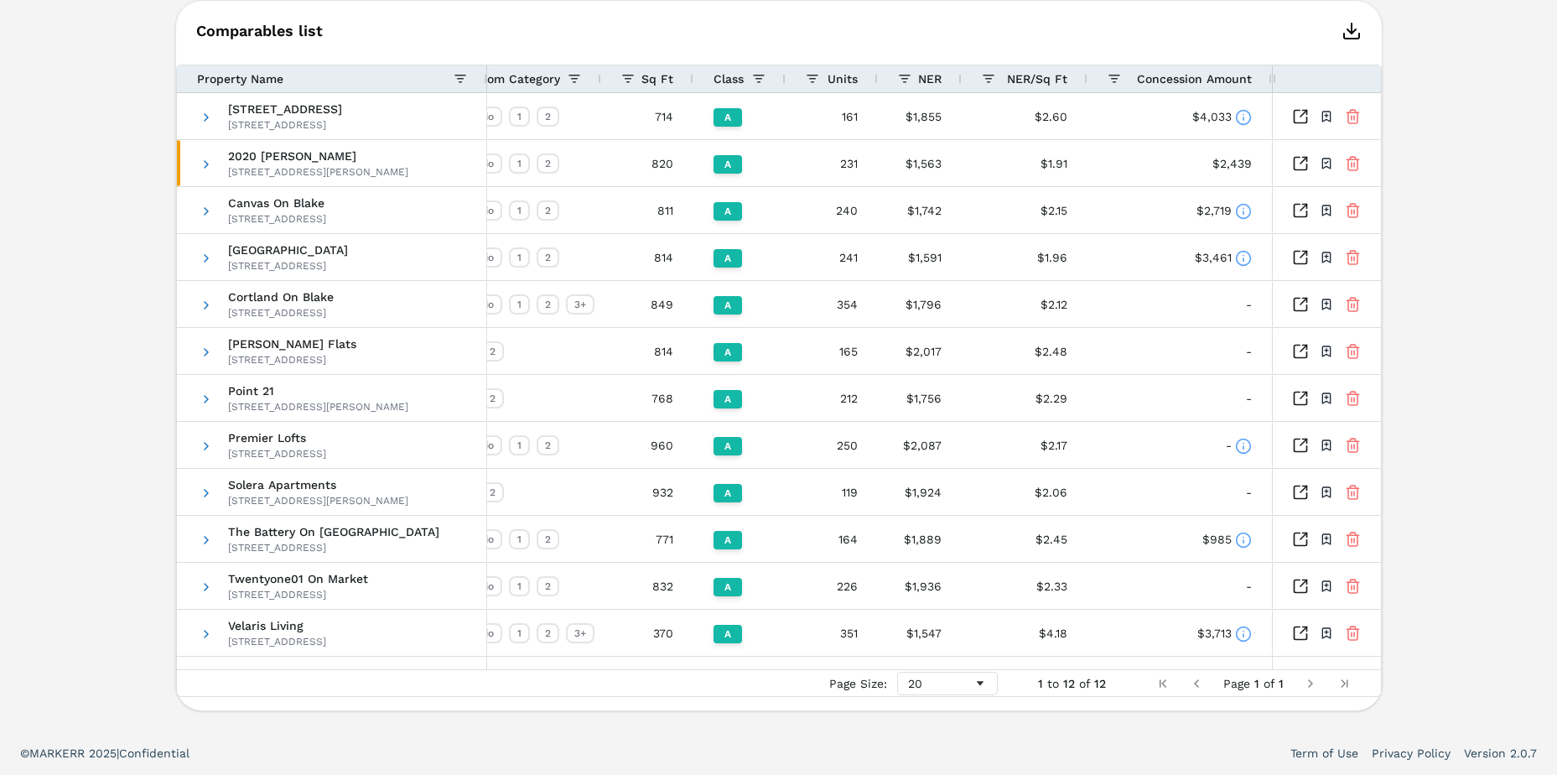
scroll to position [73, 0]
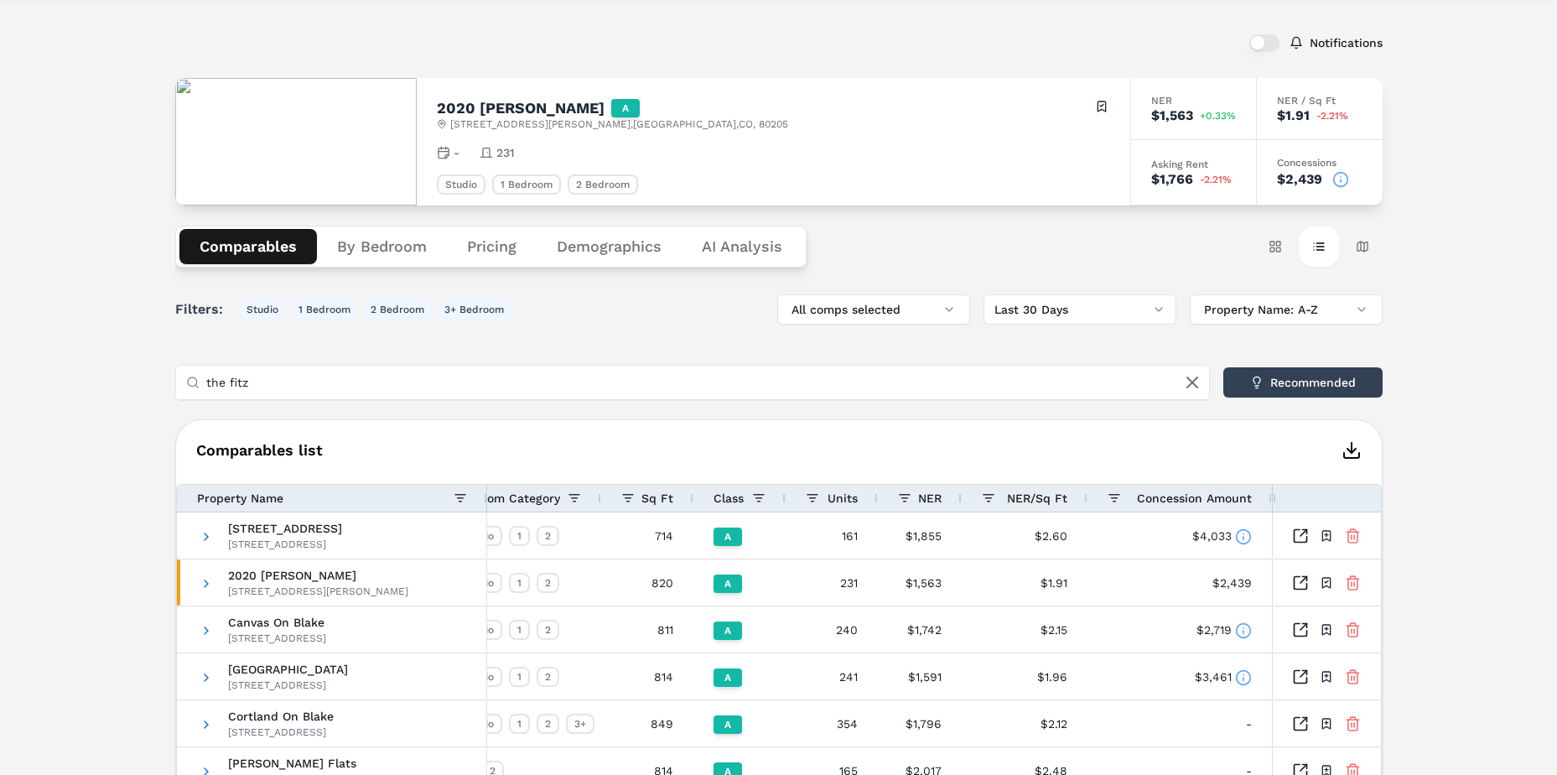
click at [256, 371] on input "the fitz" at bounding box center [702, 383] width 993 height 34
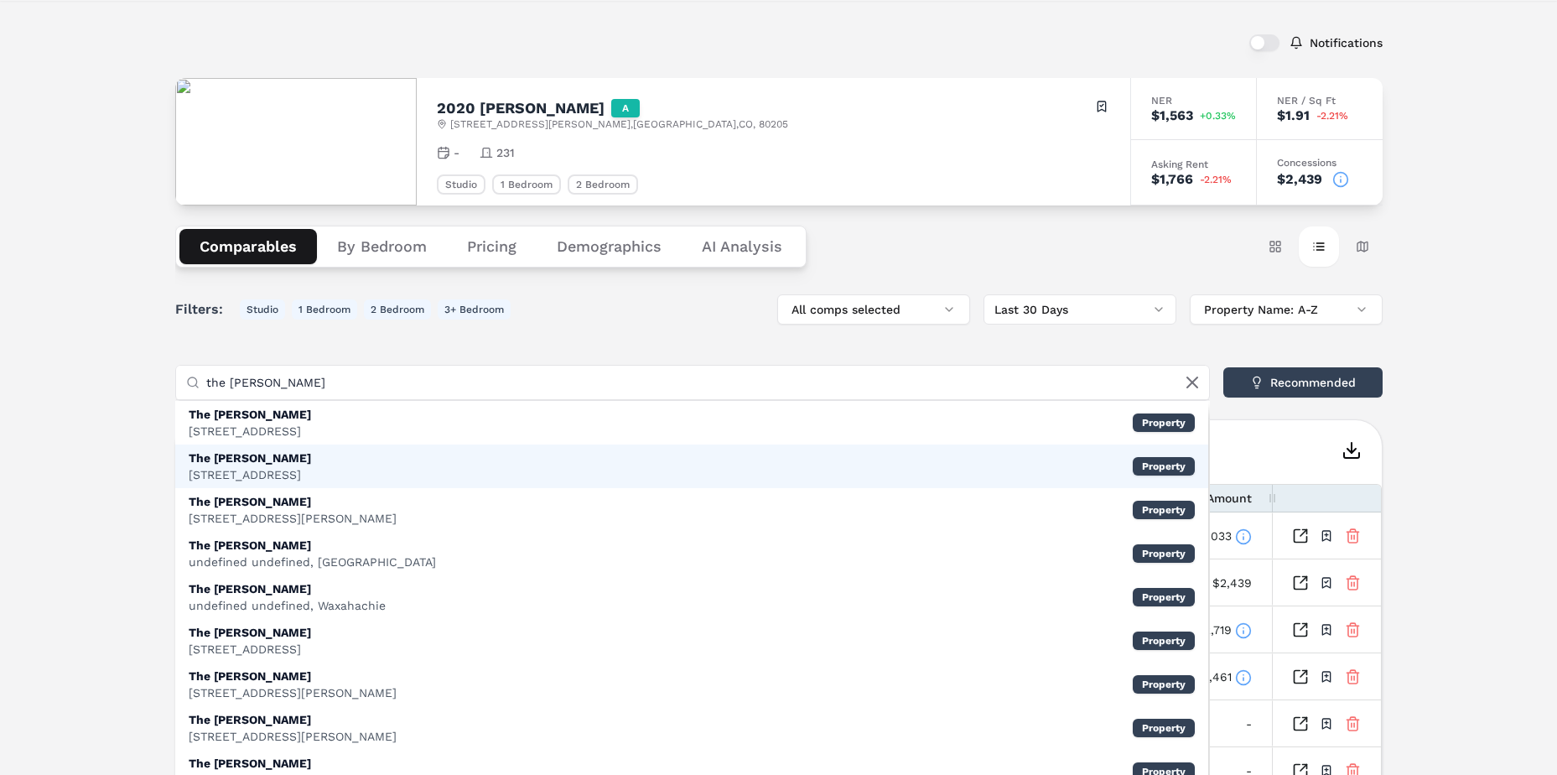
click at [273, 465] on div "The Fitzgerald" at bounding box center [250, 457] width 122 height 17
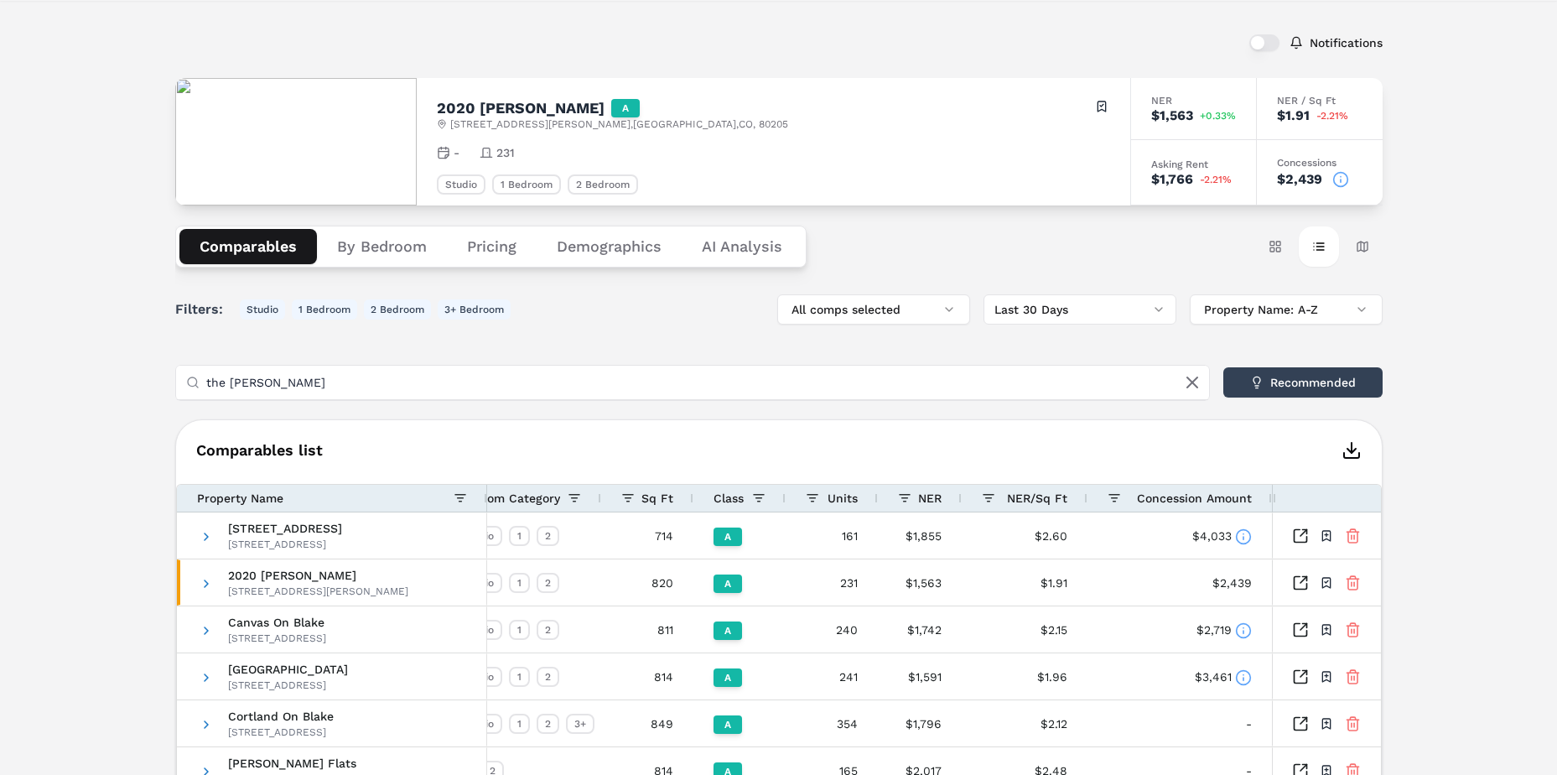
click at [309, 392] on input "the fitzgerald" at bounding box center [702, 383] width 993 height 34
drag, startPoint x: 309, startPoint y: 392, endPoint x: 153, endPoint y: 387, distance: 156.9
click at [153, 387] on div "Notifications 2020 Lawrence A 2020 Lawrence St , Denver , CO , 80205 Toggle por…" at bounding box center [778, 599] width 1557 height 1197
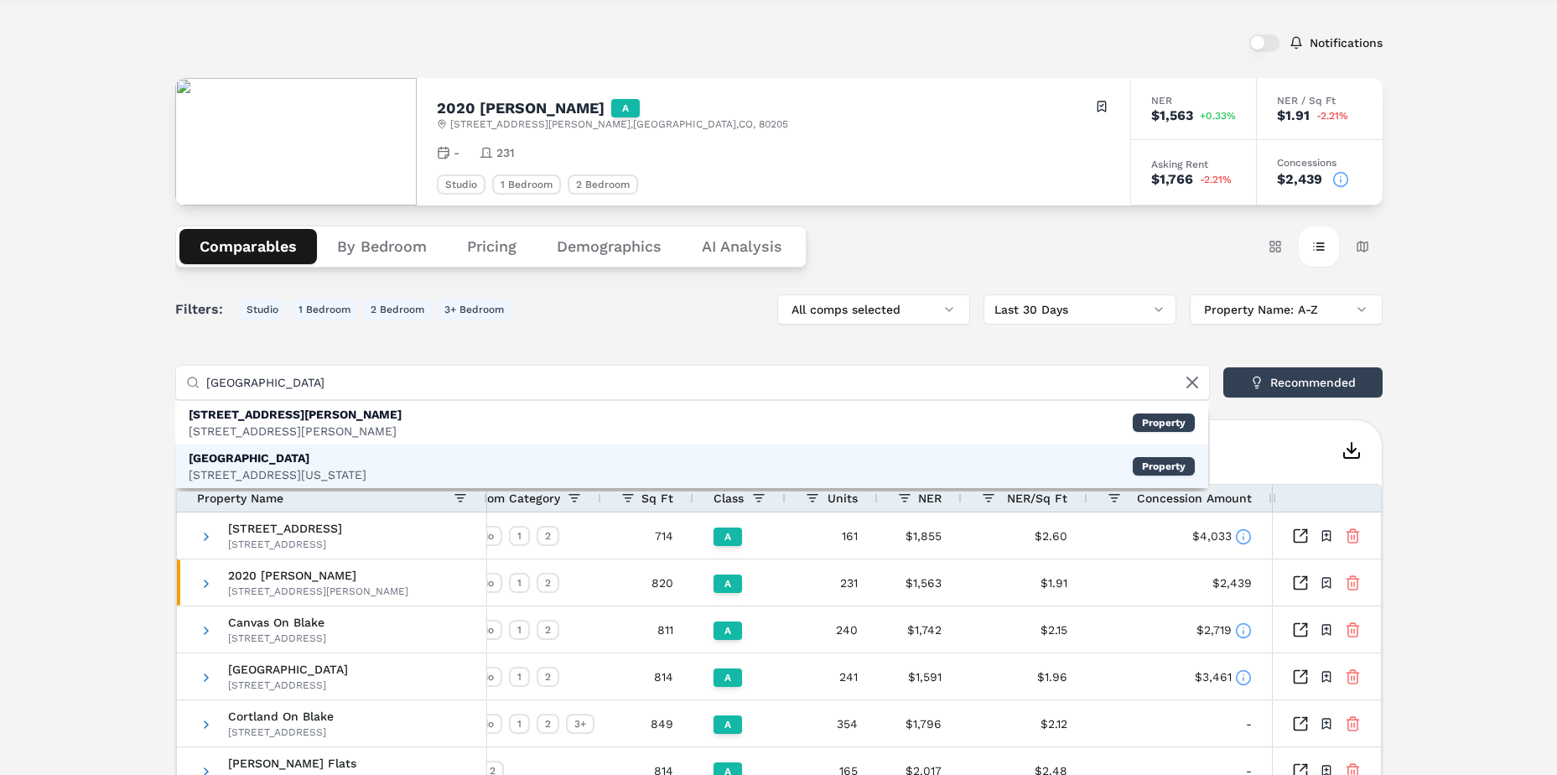
click at [262, 456] on div "20th Street Station" at bounding box center [278, 457] width 178 height 17
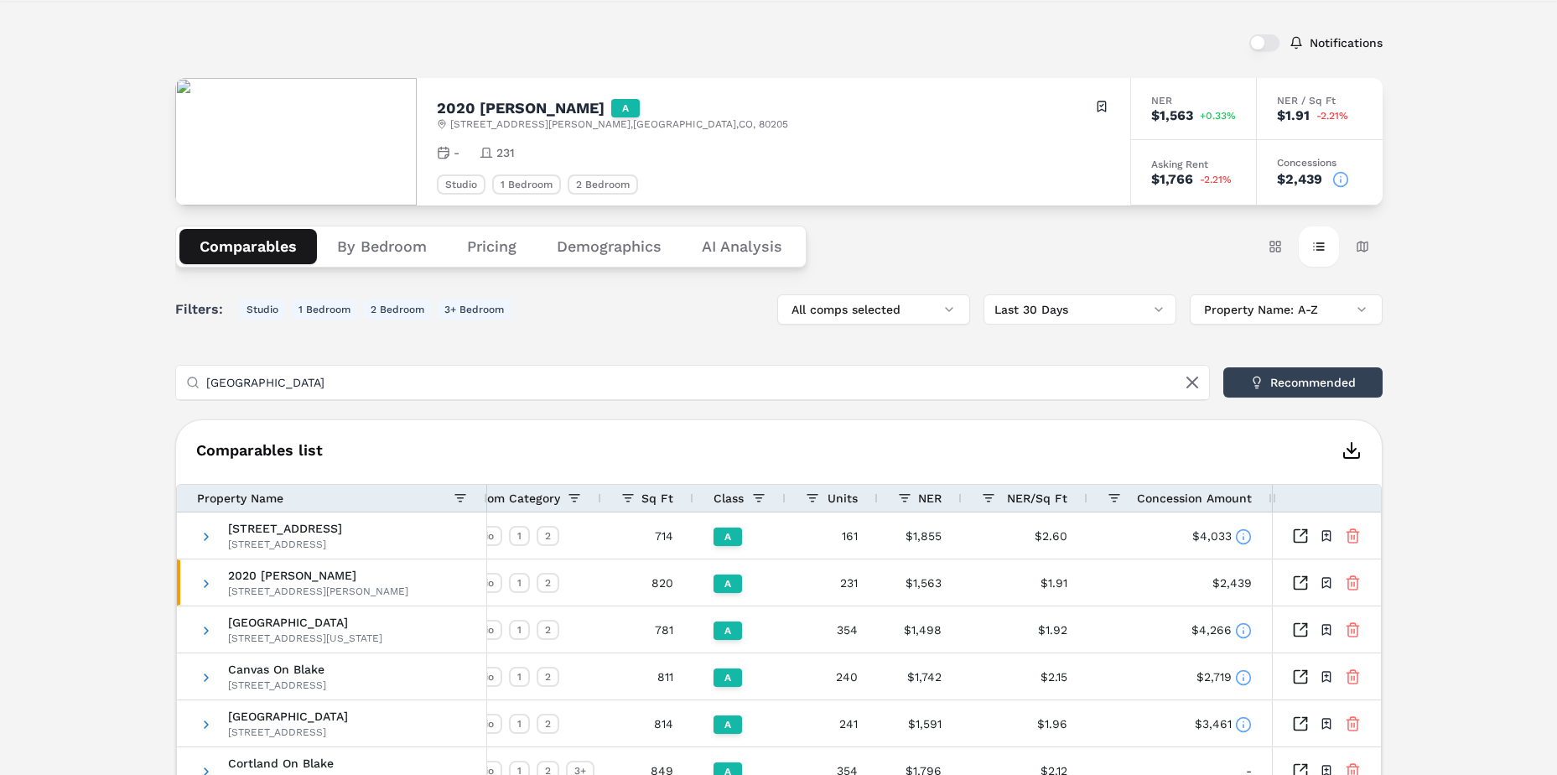
drag, startPoint x: 334, startPoint y: 386, endPoint x: 151, endPoint y: 392, distance: 182.9
click at [151, 392] on div "Notifications 2020 Lawrence A 2020 Lawrence St , Denver , CO , 80205 Toggle por…" at bounding box center [778, 623] width 1557 height 1244
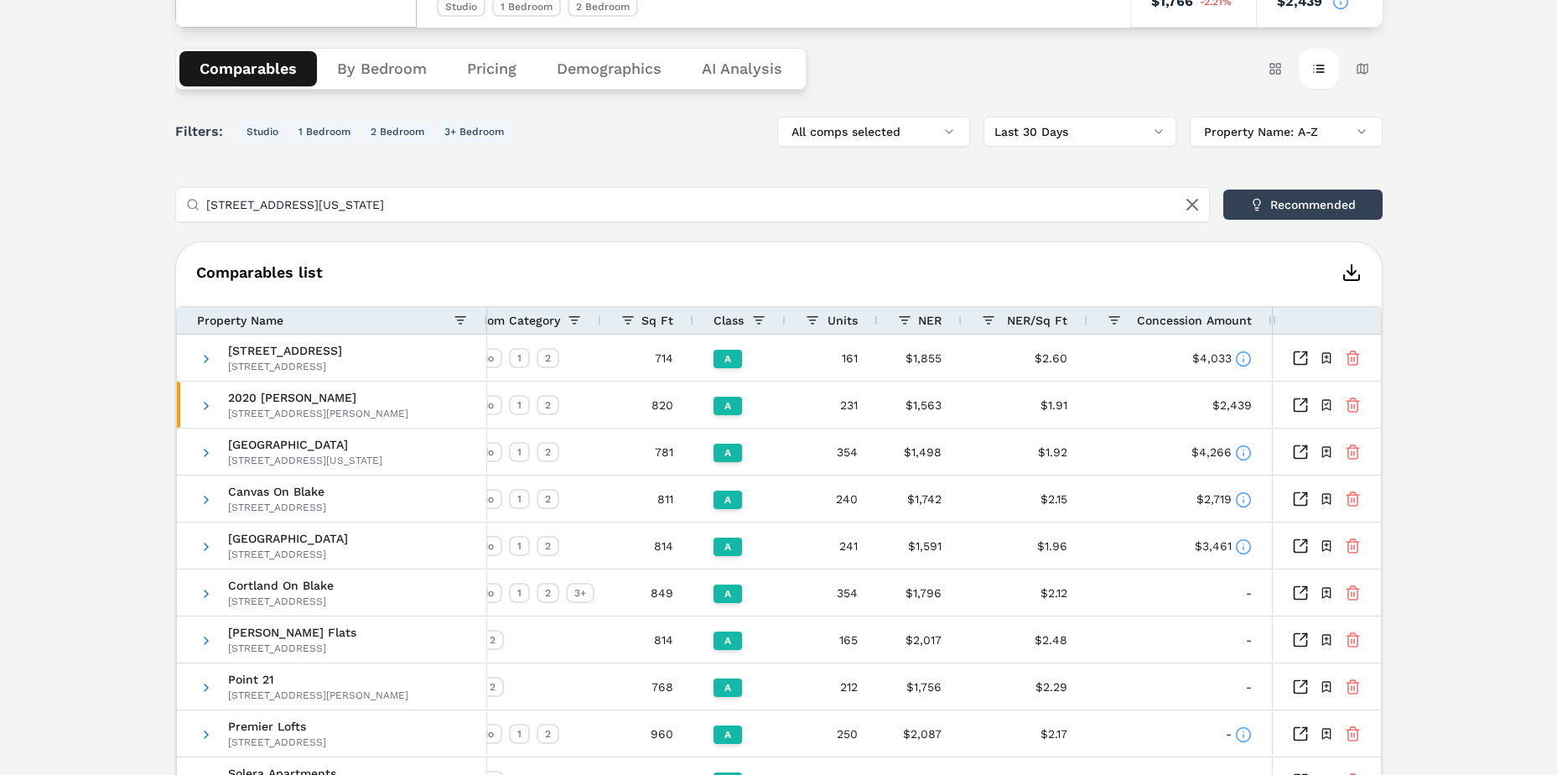
scroll to position [83, 0]
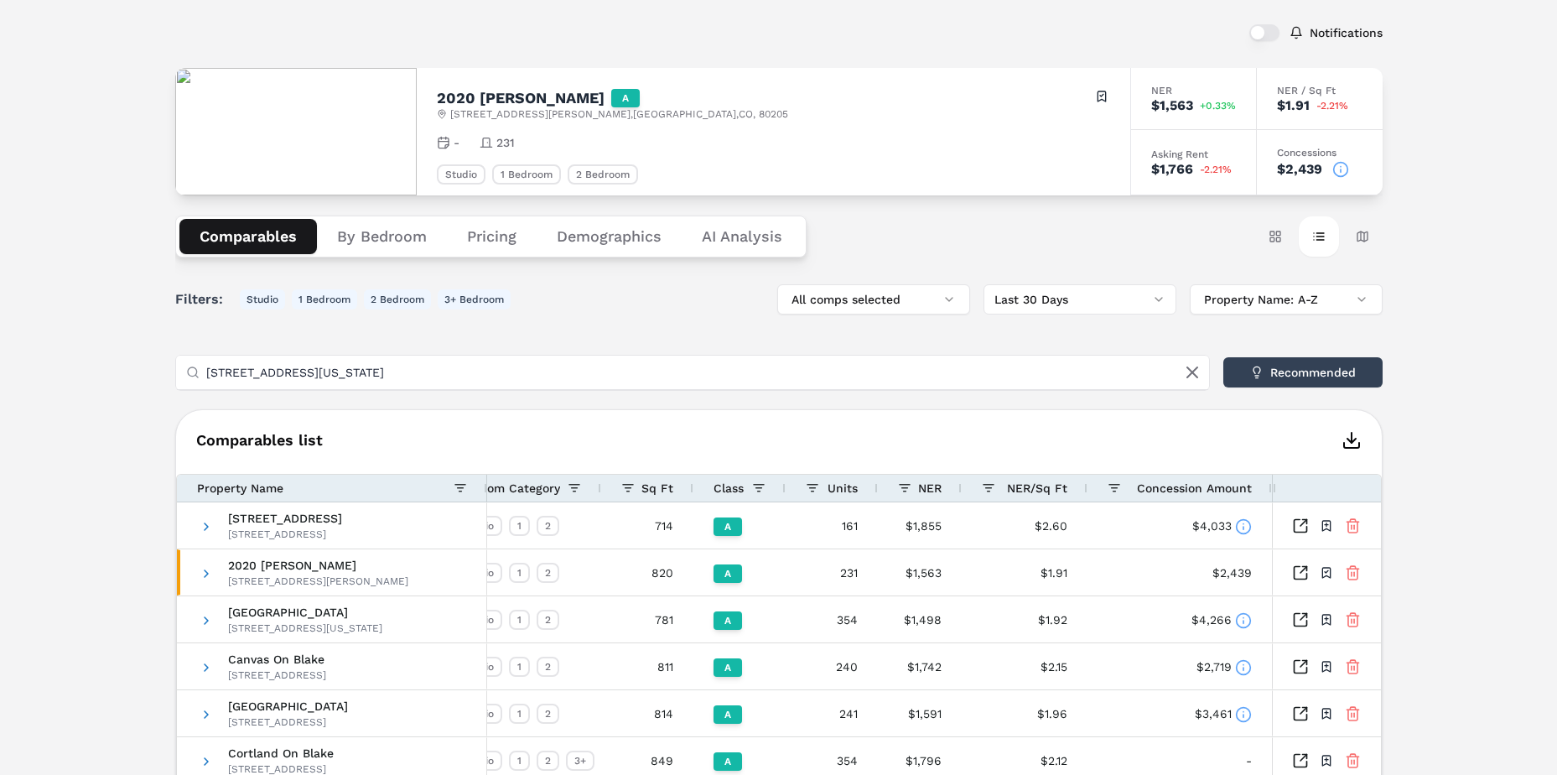
drag, startPoint x: 322, startPoint y: 372, endPoint x: 131, endPoint y: 366, distance: 191.3
click at [131, 366] on div "Notifications 2020 Lawrence A 2020 Lawrence St , Denver , CO , 80205 Toggle por…" at bounding box center [778, 613] width 1557 height 1244
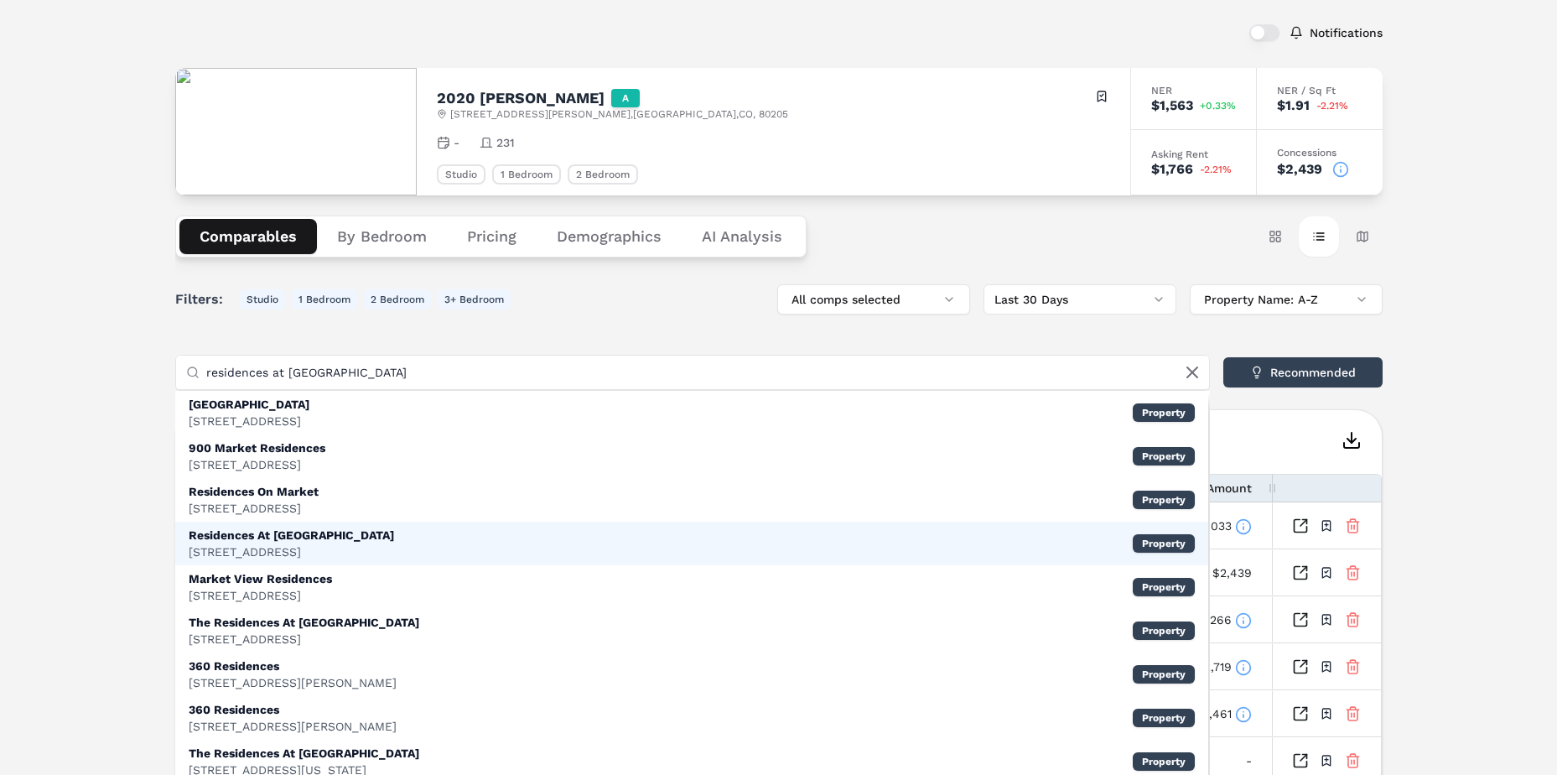
click at [276, 543] on div "Residences At Market Station" at bounding box center [291, 535] width 205 height 17
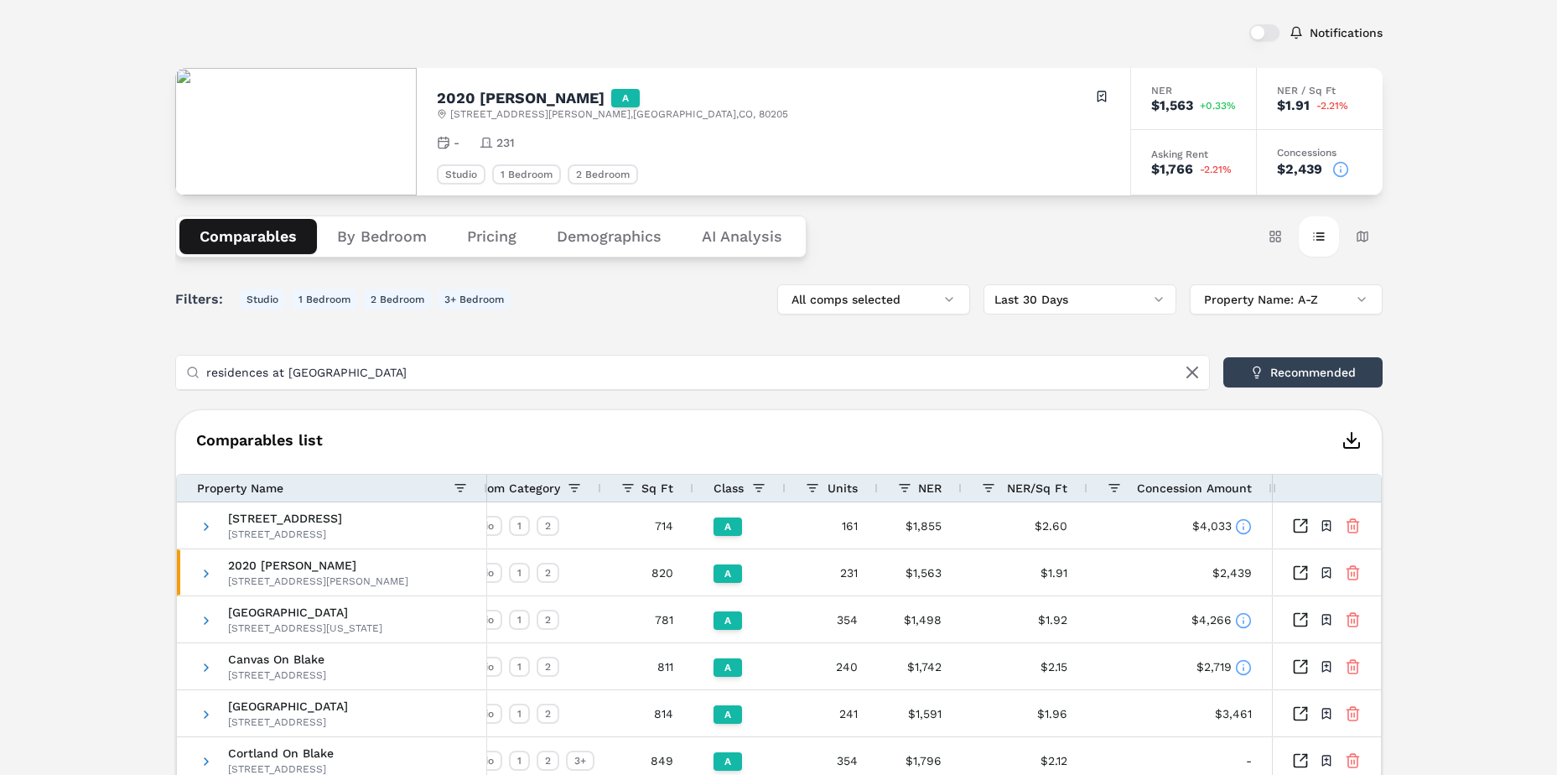
click at [252, 364] on input "residences at market stree" at bounding box center [702, 373] width 993 height 34
drag, startPoint x: 268, startPoint y: 374, endPoint x: 91, endPoint y: 371, distance: 177.0
click at [92, 371] on div "Notifications 2020 Lawrence A 2020 Lawrence St , Denver , CO , 80205 Toggle por…" at bounding box center [778, 636] width 1557 height 1291
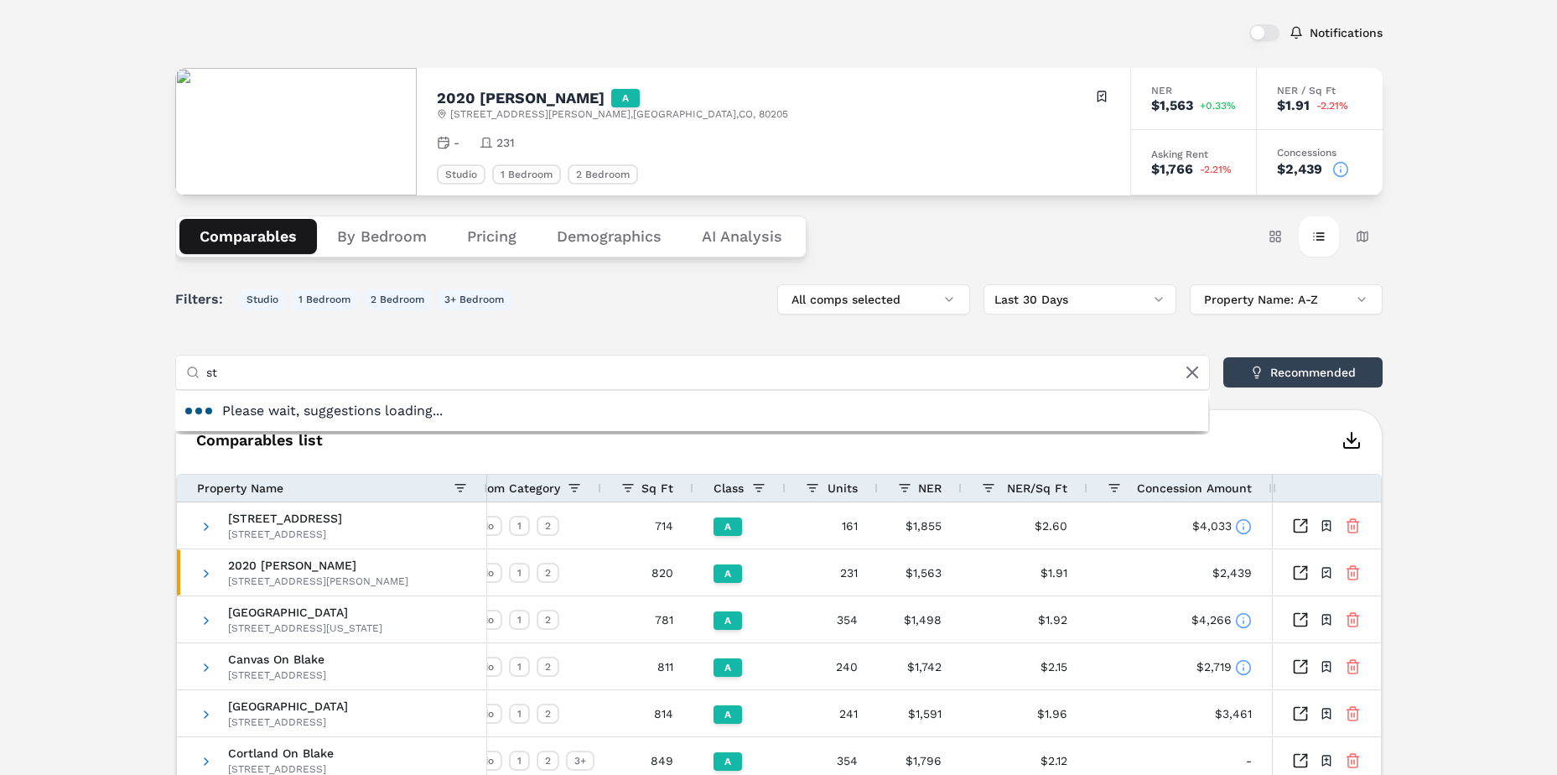
type input "s"
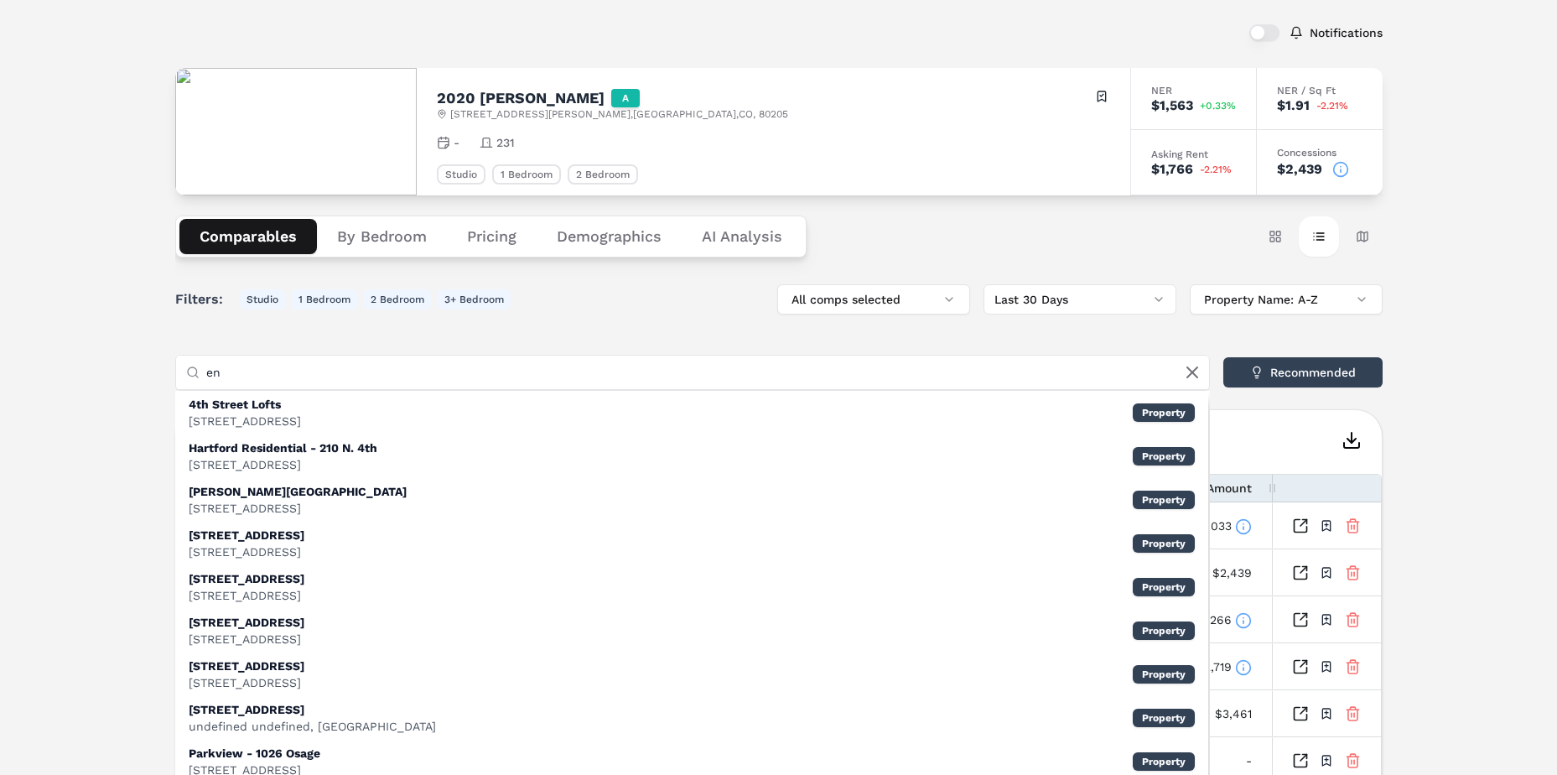
type input "e"
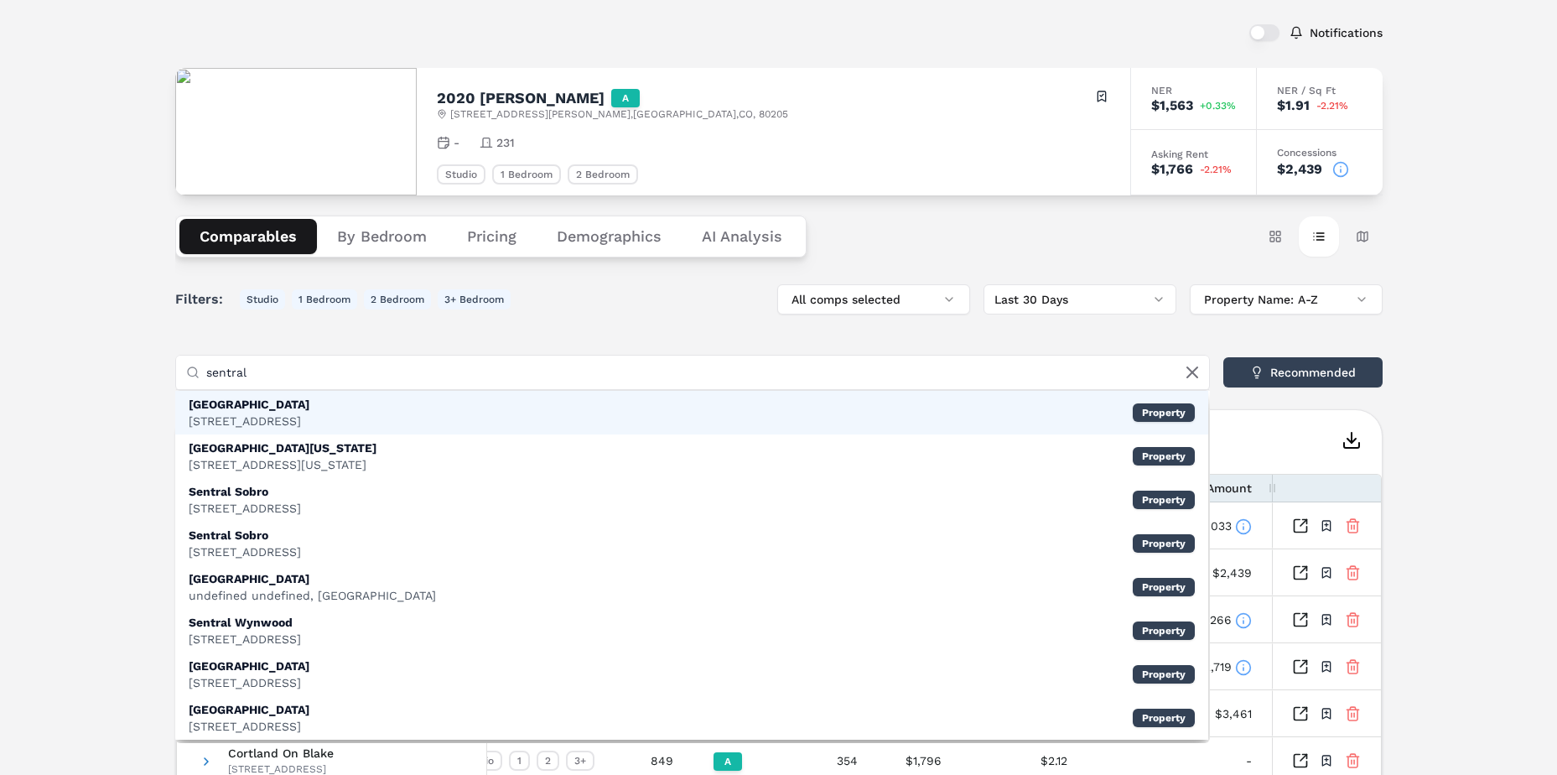
click at [282, 422] on div "1777 Wewatta St, Denver" at bounding box center [249, 421] width 121 height 17
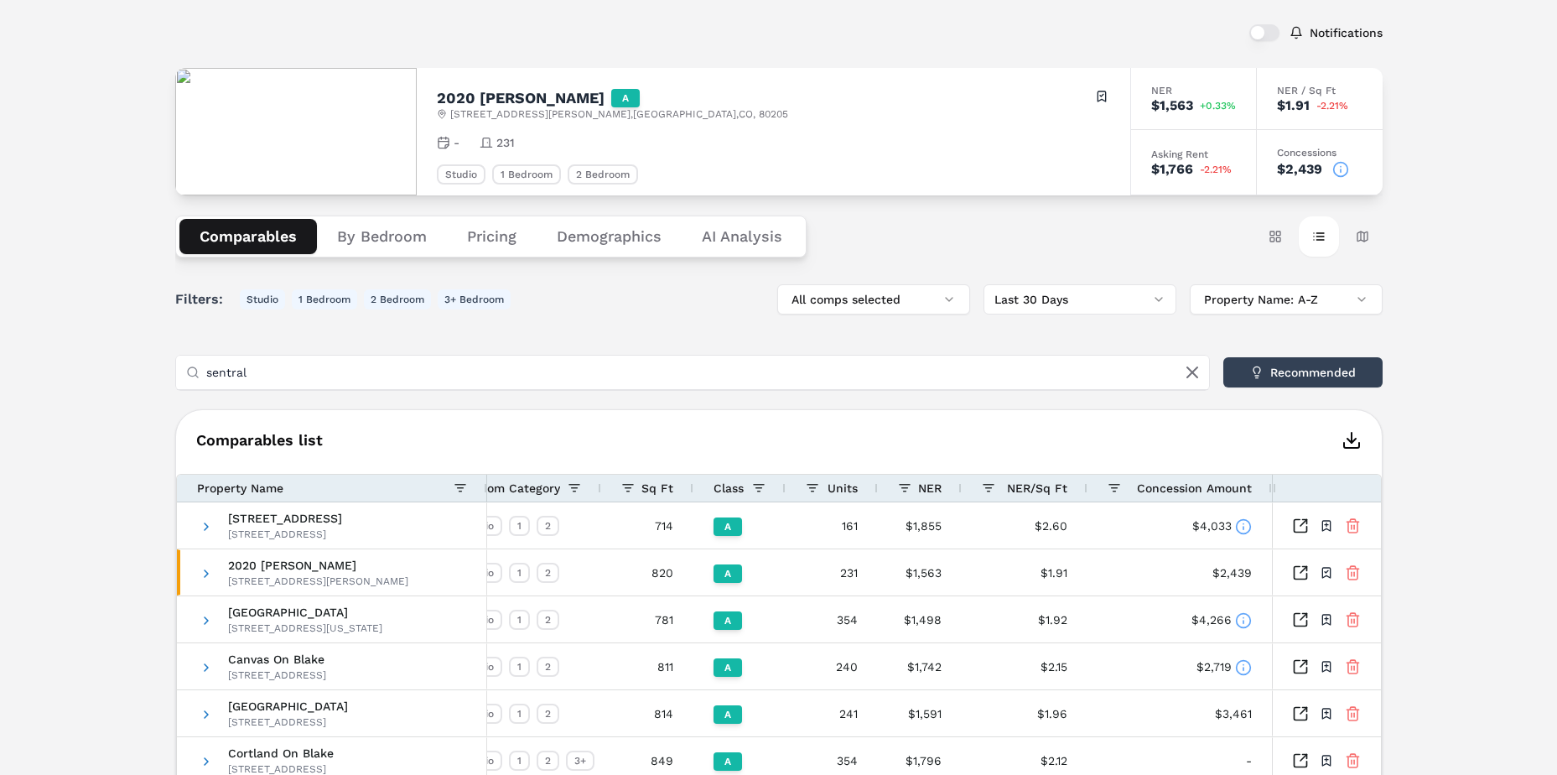
drag, startPoint x: 254, startPoint y: 377, endPoint x: 53, endPoint y: 366, distance: 201.6
click at [53, 366] on div "Notifications 2020 Lawrence A 2020 Lawrence St , Denver , CO , 80205 Toggle por…" at bounding box center [778, 660] width 1557 height 1338
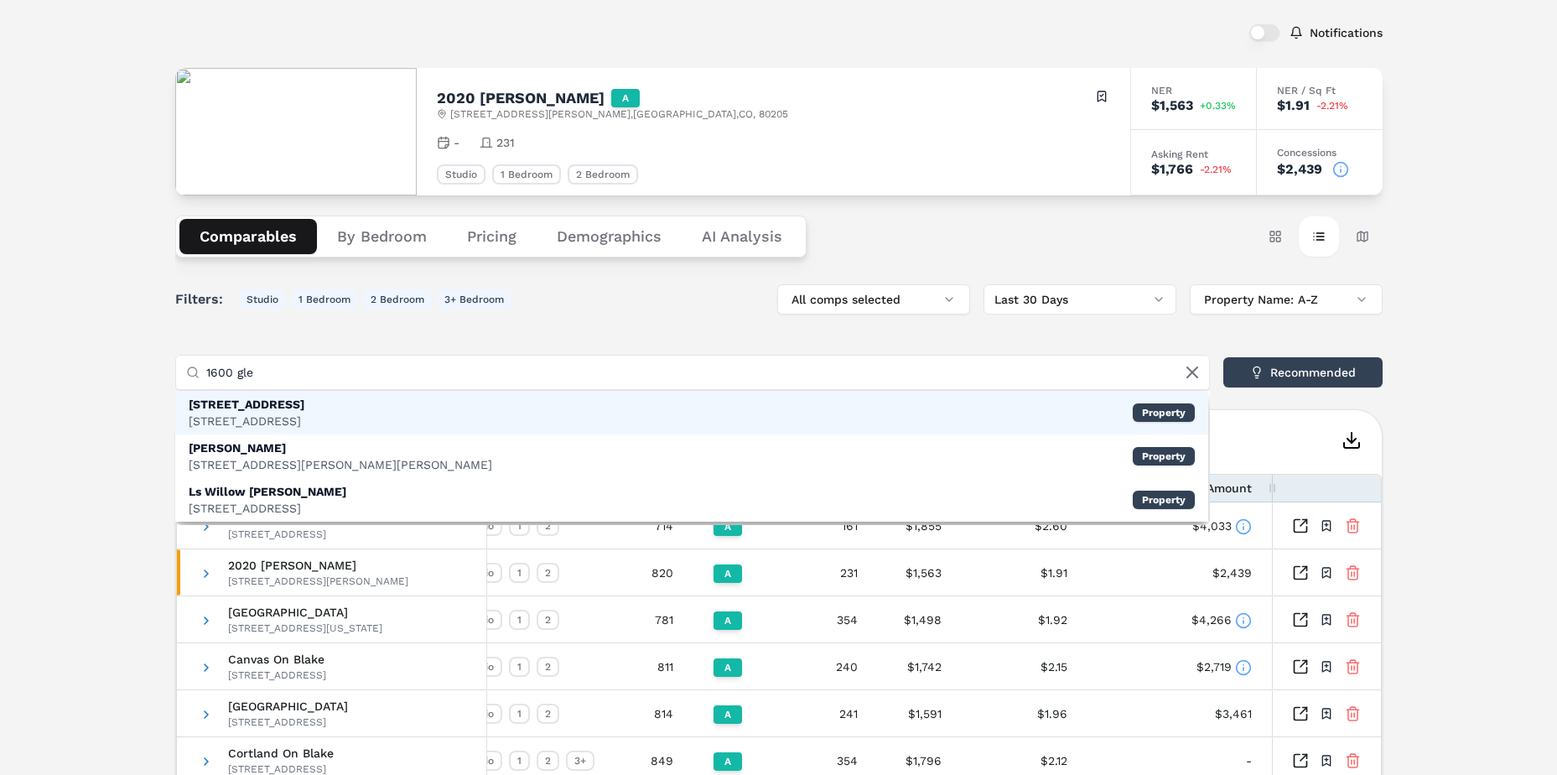
click at [245, 425] on div "1600 Glenarm Pl, Denver" at bounding box center [247, 421] width 116 height 17
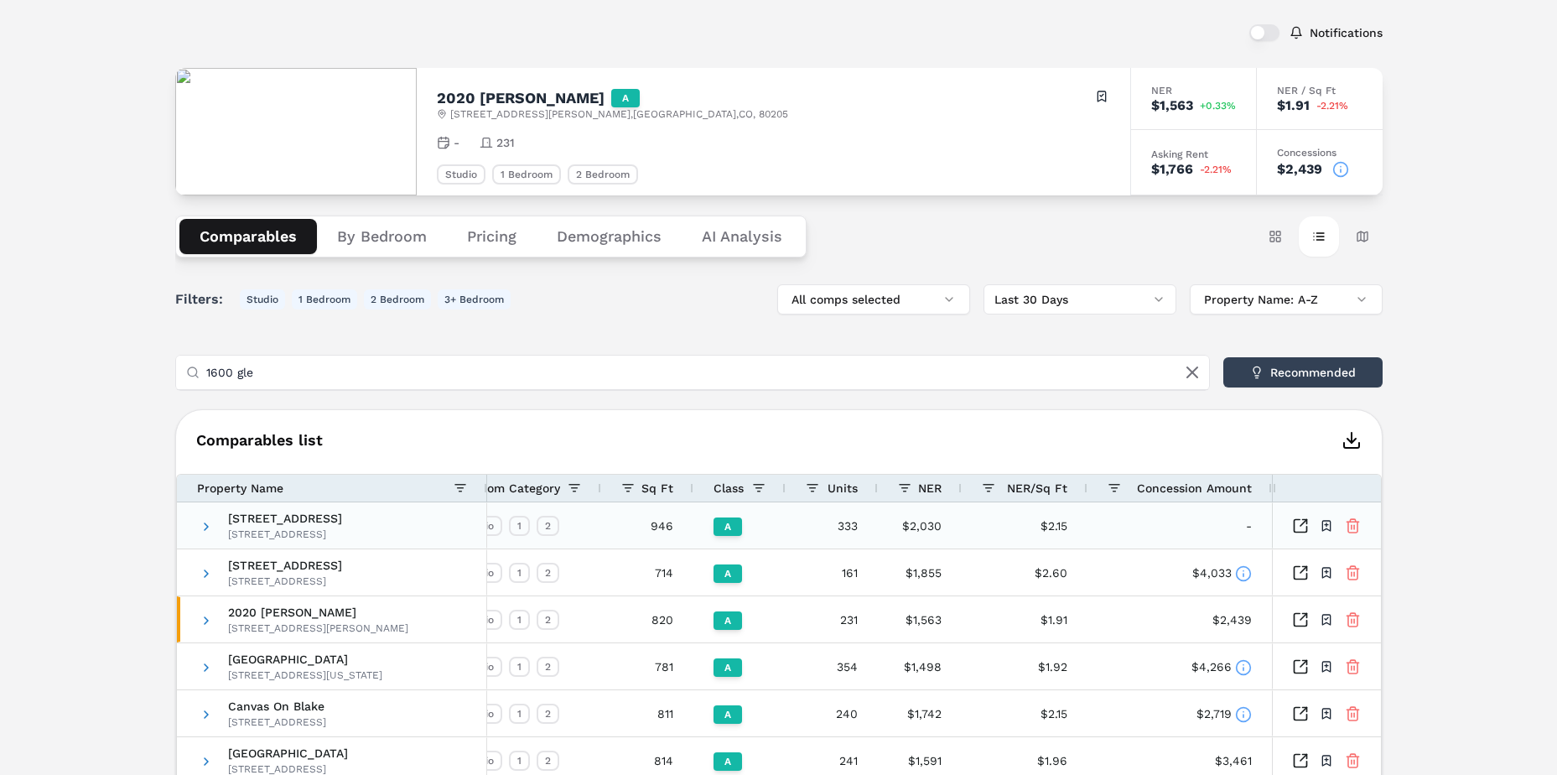
scroll to position [167, 0]
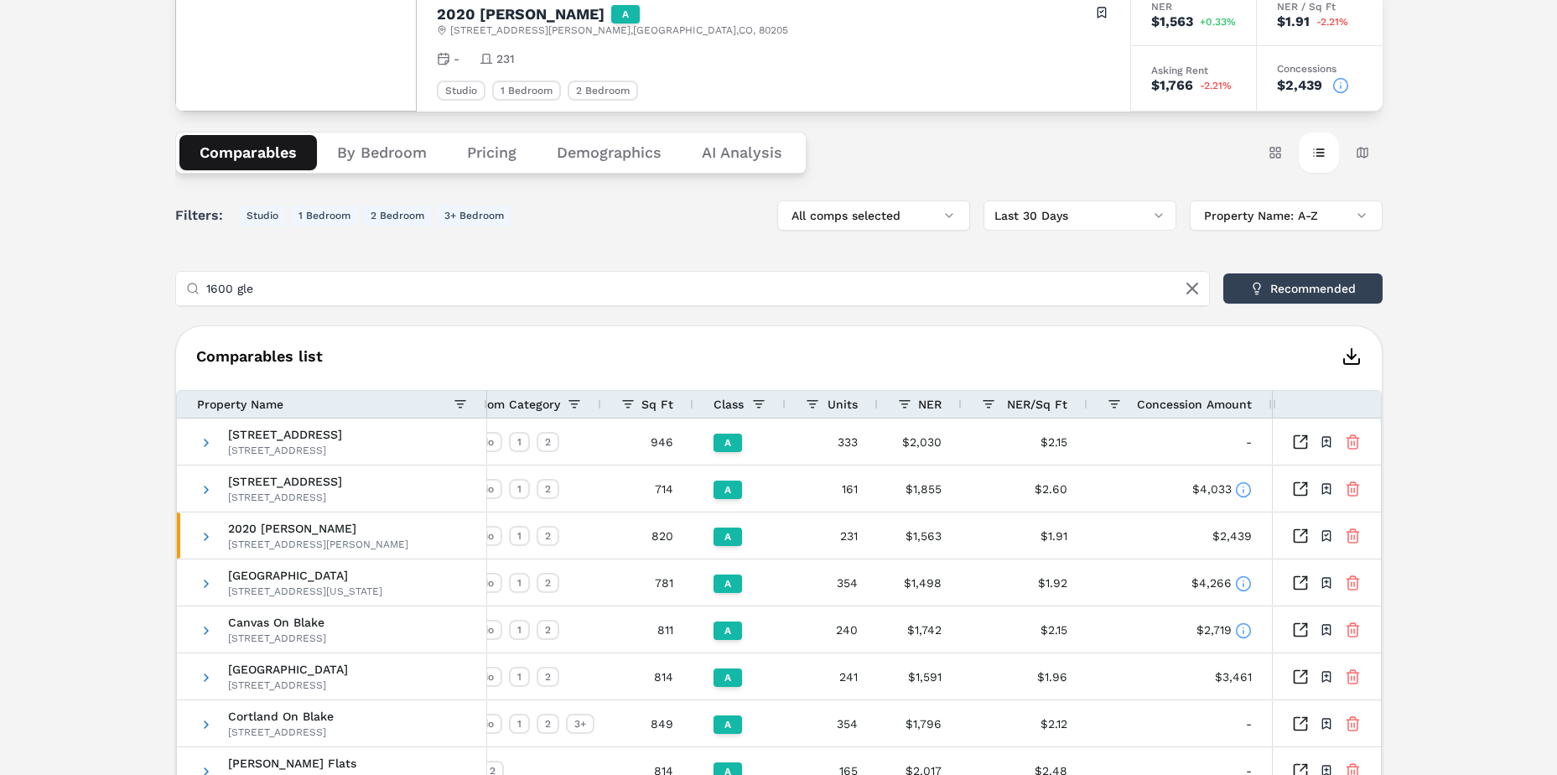
drag, startPoint x: 242, startPoint y: 291, endPoint x: 144, endPoint y: 288, distance: 97.3
click at [144, 288] on div "Notifications 2020 Lawrence A 2020 Lawrence St , Denver , CO , 80205 Toggle por…" at bounding box center [778, 599] width 1557 height 1384
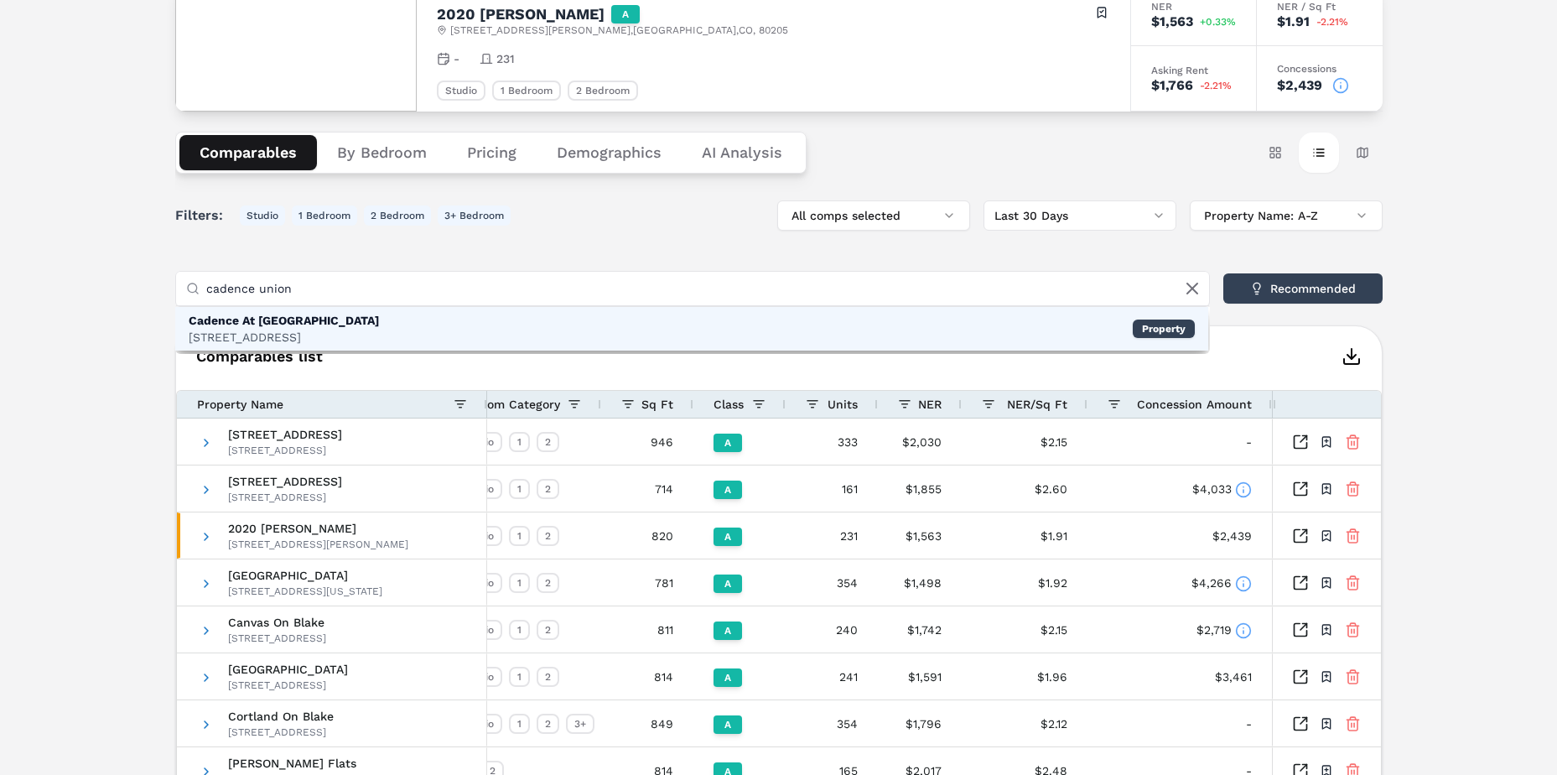
click at [216, 317] on div "Cadence At Union Station" at bounding box center [284, 320] width 190 height 17
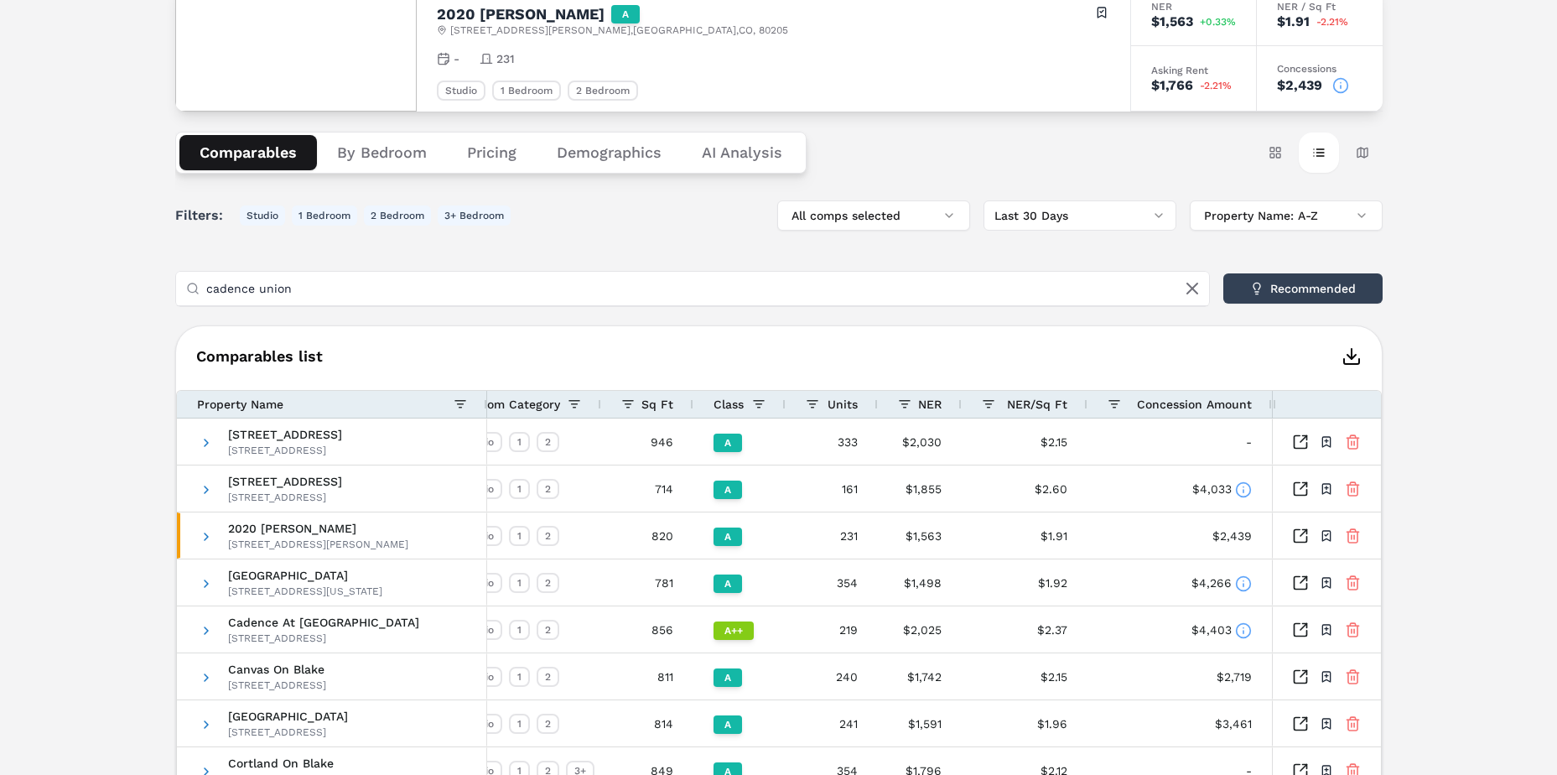
drag, startPoint x: 523, startPoint y: 288, endPoint x: 73, endPoint y: 282, distance: 450.4
click at [73, 282] on div "Notifications 2020 Lawrence A 2020 Lawrence St , Denver , CO , 80205 Toggle por…" at bounding box center [778, 622] width 1557 height 1431
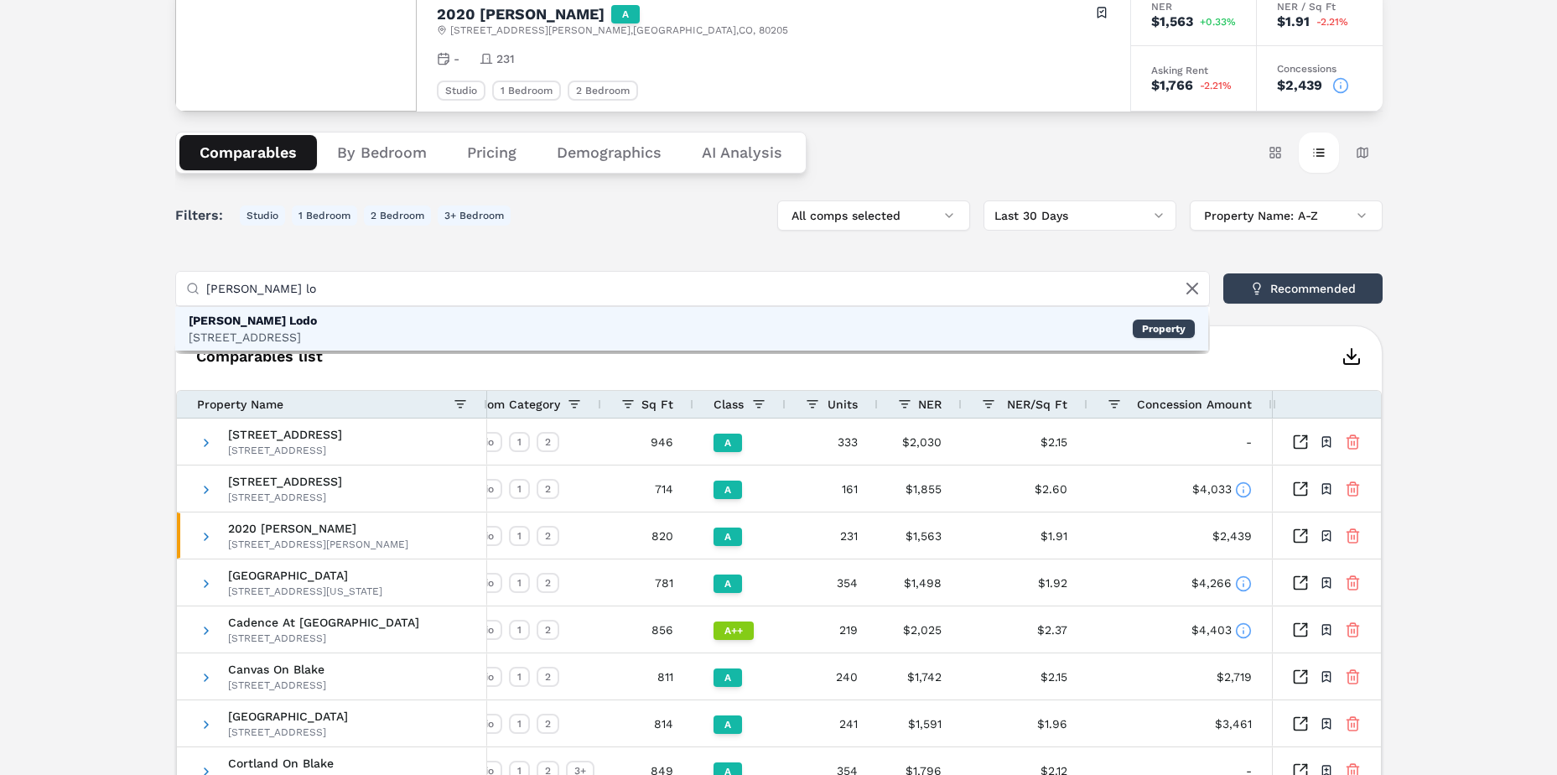
click at [239, 335] on div "1490 Delgany St, Denver" at bounding box center [253, 337] width 128 height 17
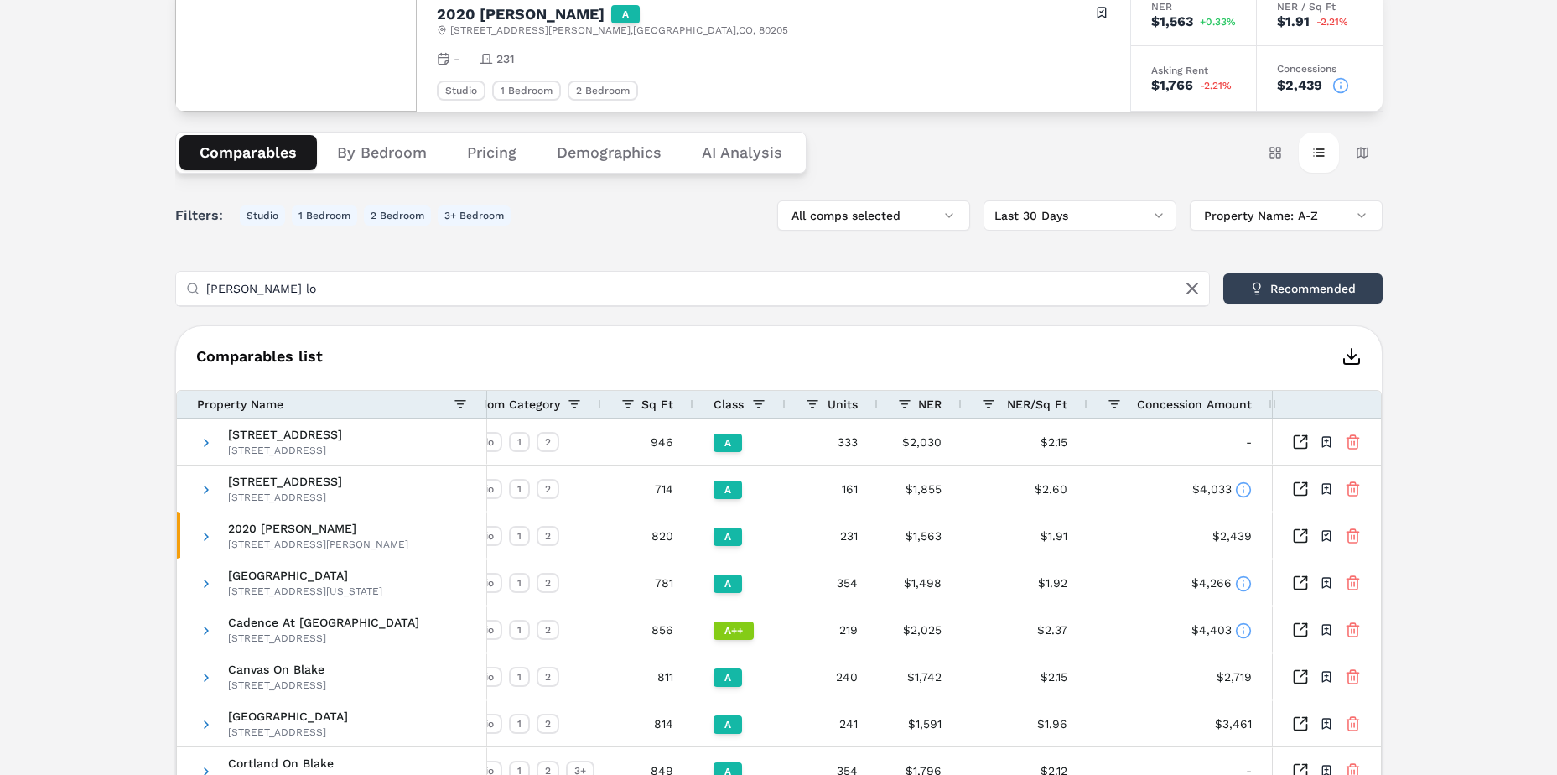
drag, startPoint x: 264, startPoint y: 295, endPoint x: 158, endPoint y: 302, distance: 106.7
click at [158, 302] on div "Notifications 2020 Lawrence A 2020 Lawrence St , Denver , CO , 80205 Toggle por…" at bounding box center [778, 646] width 1557 height 1478
type input "x"
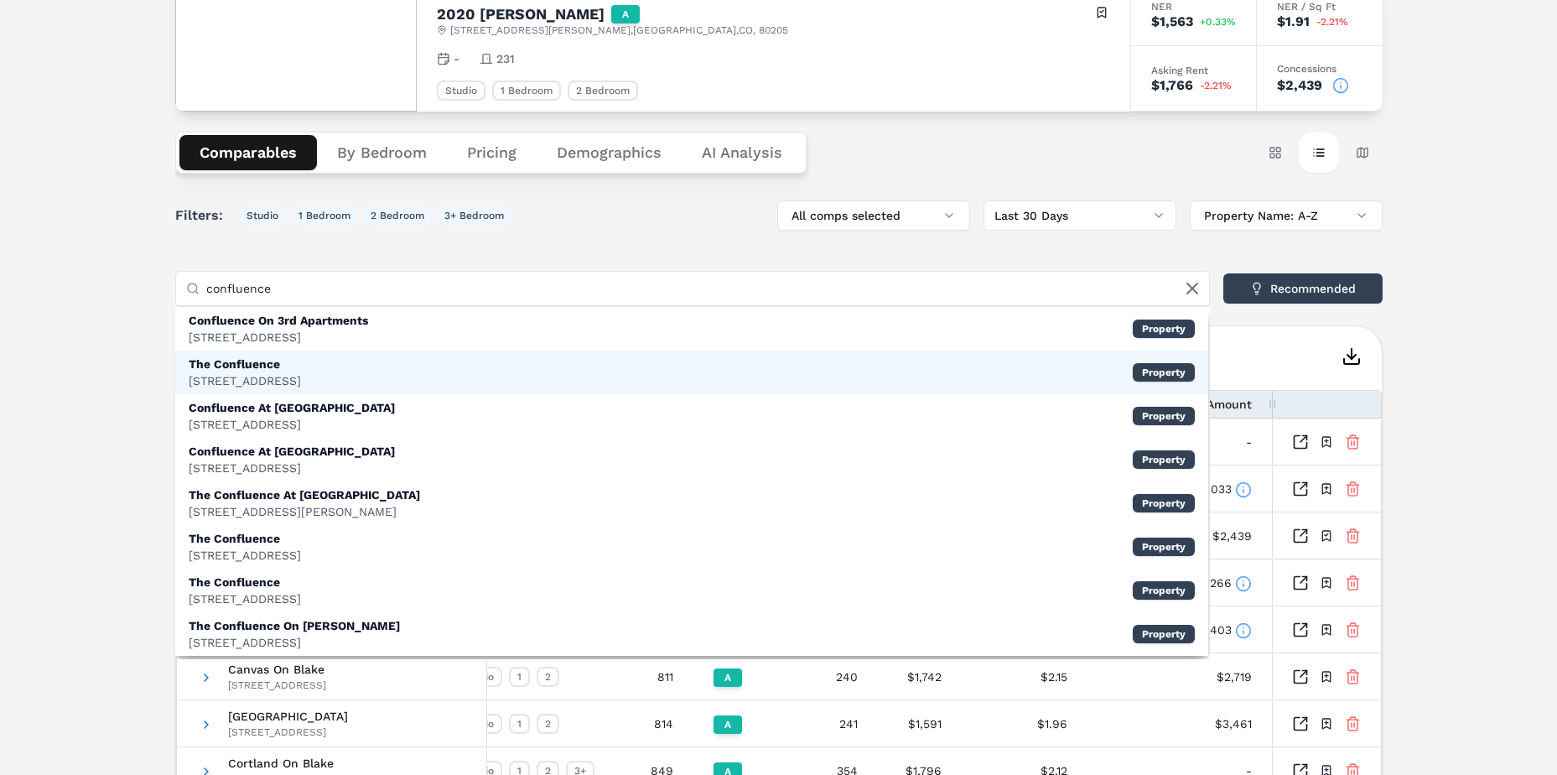
type input "confluence"
click at [283, 363] on div "The Confluence" at bounding box center [245, 364] width 112 height 17
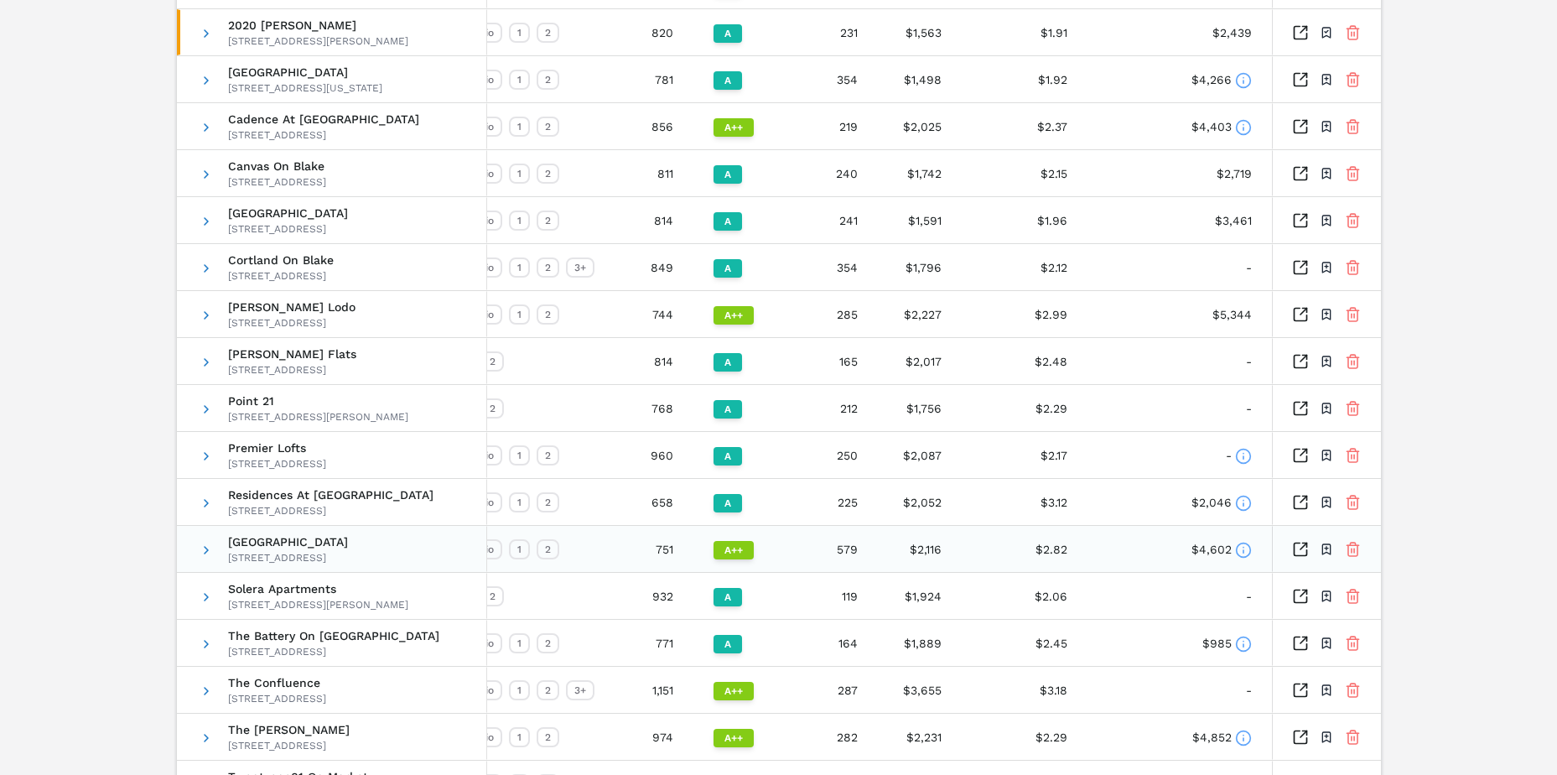
scroll to position [335, 0]
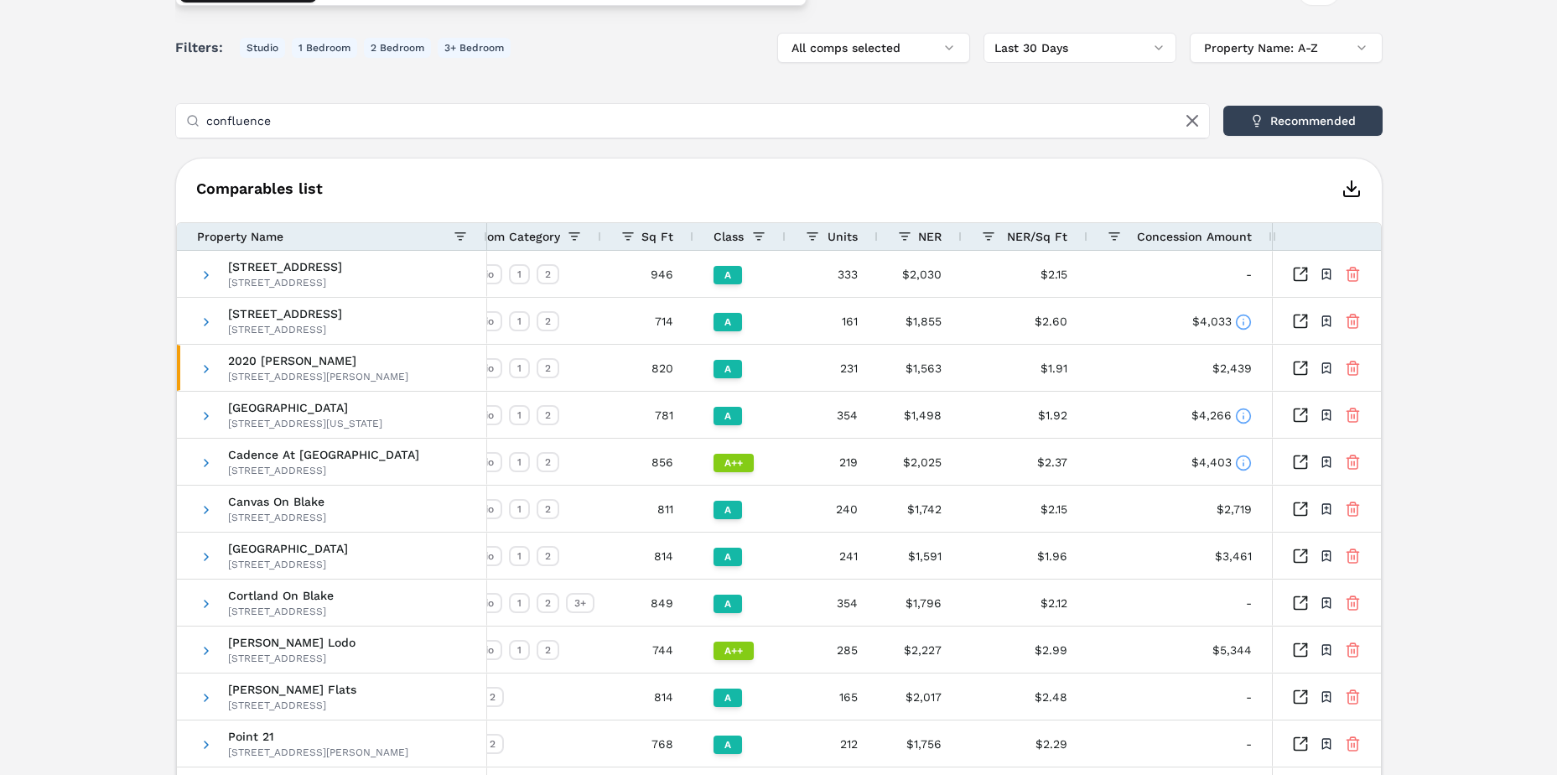
click at [1212, 236] on span "Concession Amount" at bounding box center [1194, 236] width 115 height 13
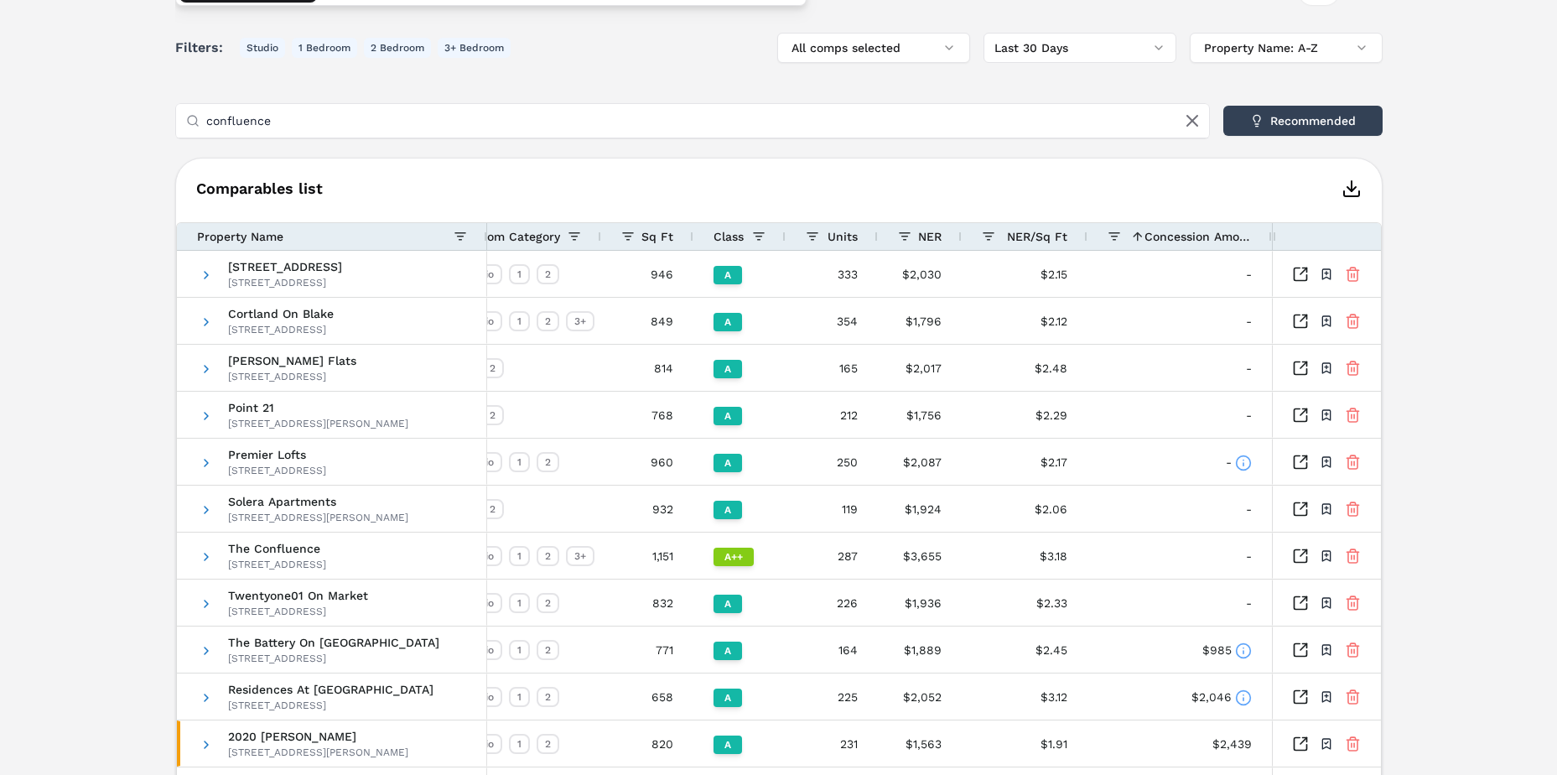
click at [1212, 236] on span "Concession Amount" at bounding box center [1198, 236] width 107 height 13
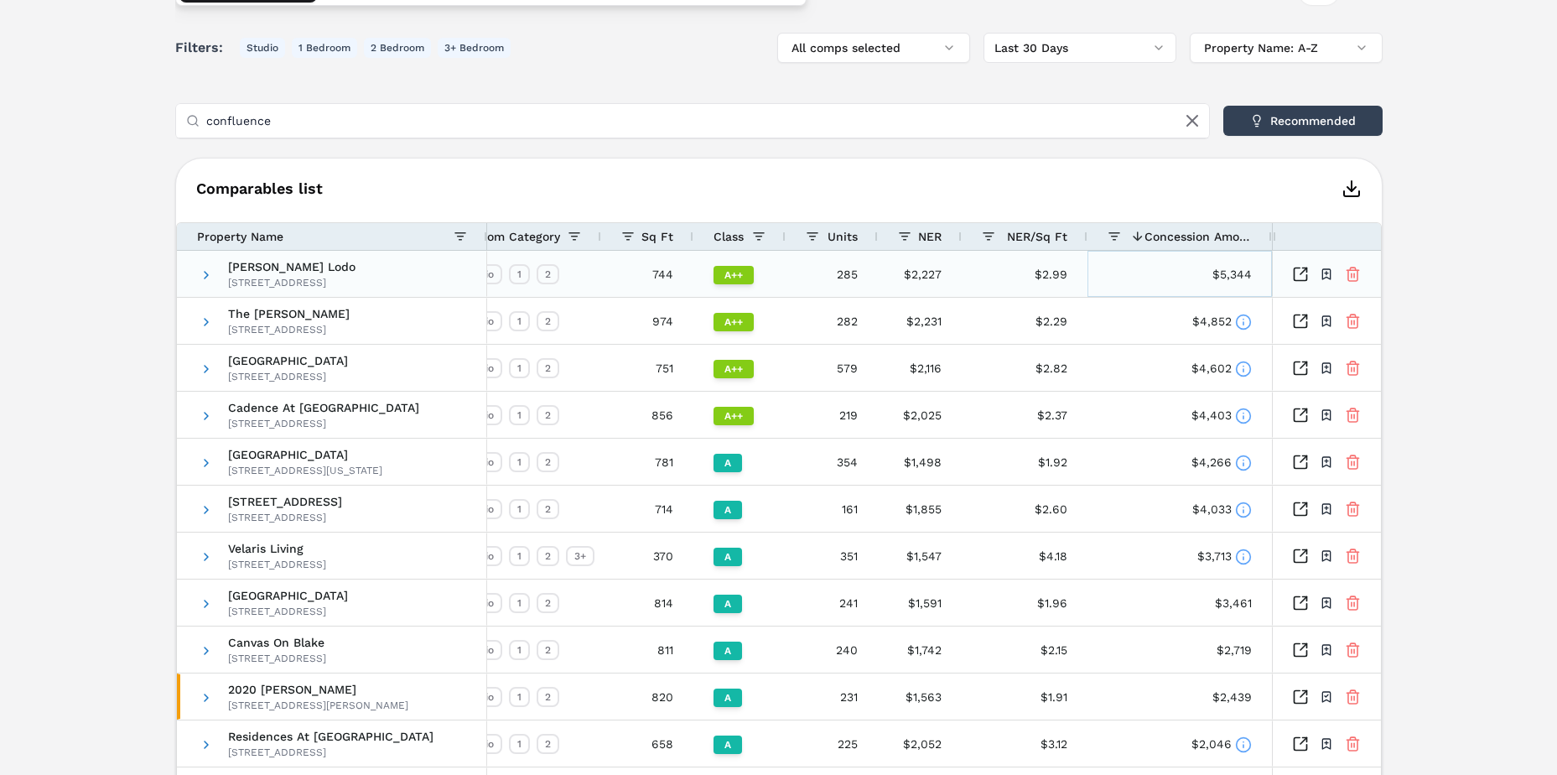
click at [1241, 273] on div "$5,344" at bounding box center [1180, 275] width 144 height 46
click at [1238, 273] on div "$5,344" at bounding box center [1180, 275] width 144 height 46
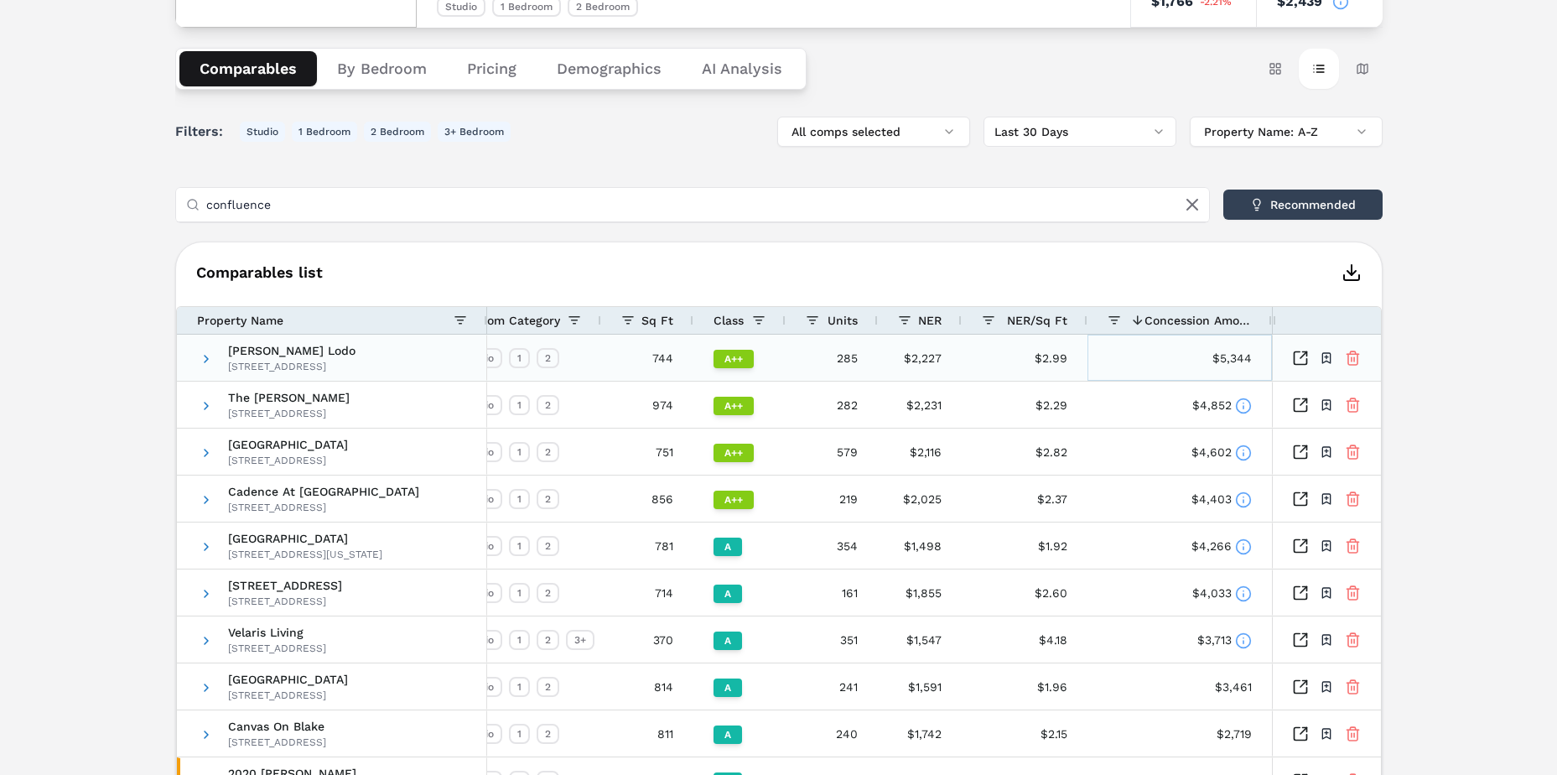
click at [1215, 360] on div "$5,344" at bounding box center [1180, 358] width 144 height 46
